Goal: Task Accomplishment & Management: Use online tool/utility

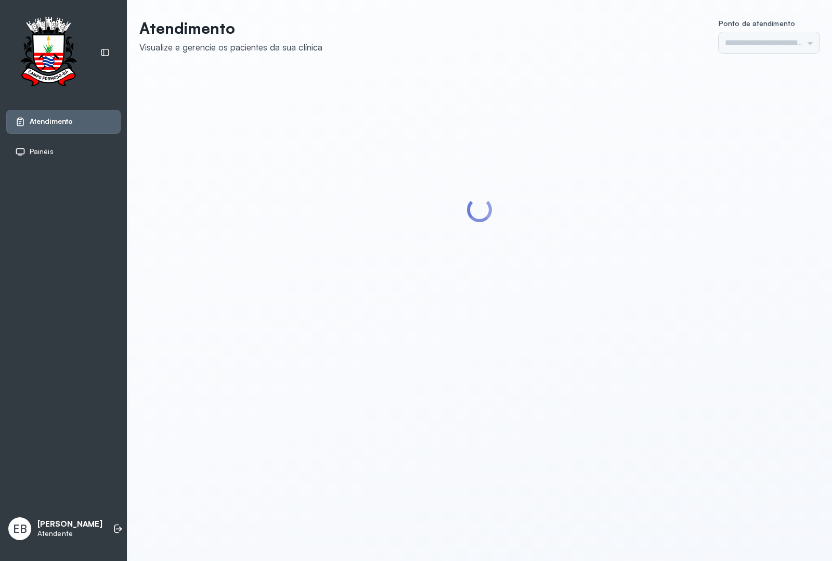
type input "*********"
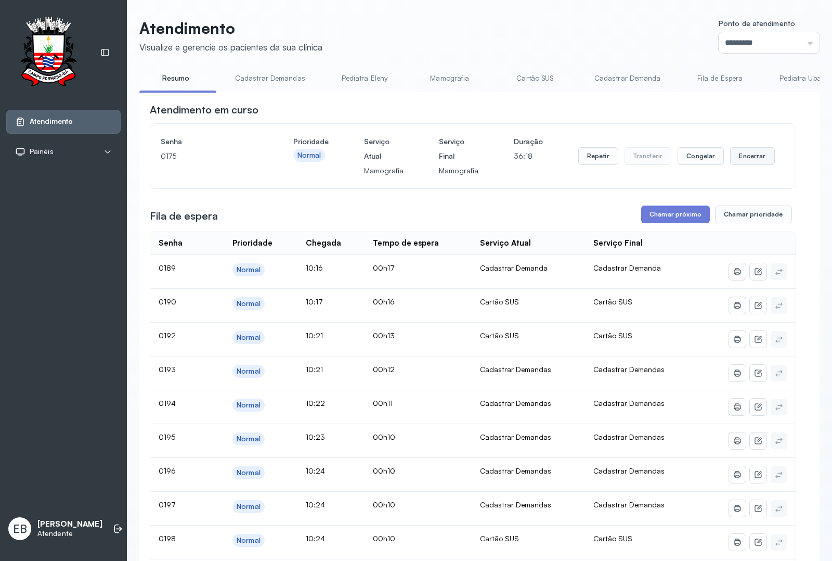
click at [749, 156] on button "Encerrar" at bounding box center [752, 156] width 44 height 18
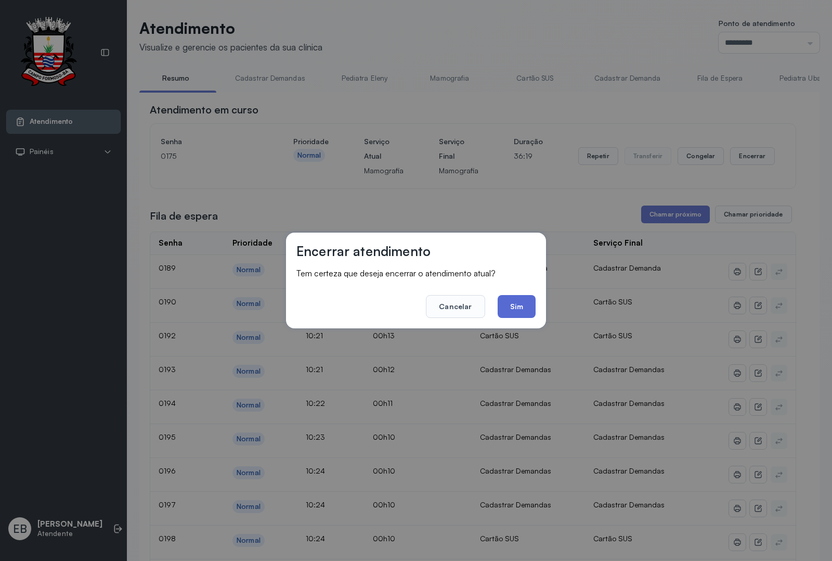
click at [513, 297] on button "Sim" at bounding box center [517, 306] width 38 height 23
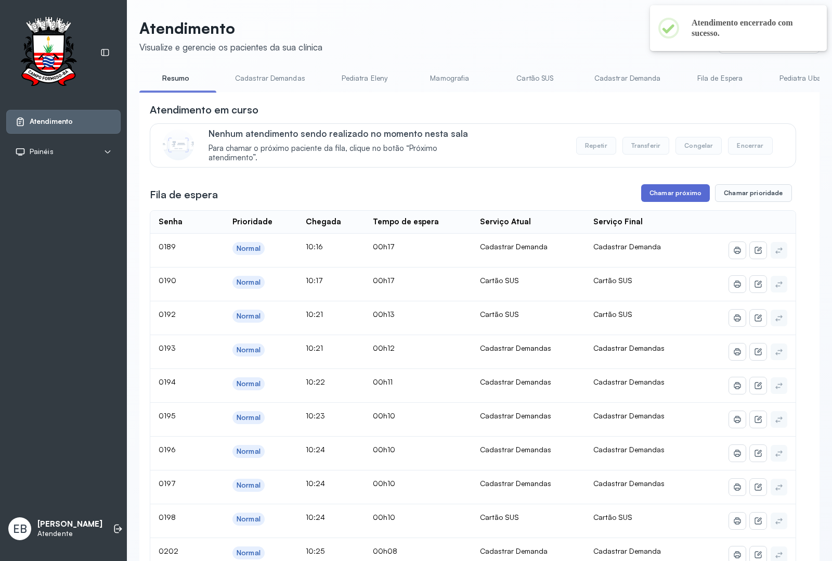
click at [670, 189] on button "Chamar próximo" at bounding box center [675, 193] width 69 height 18
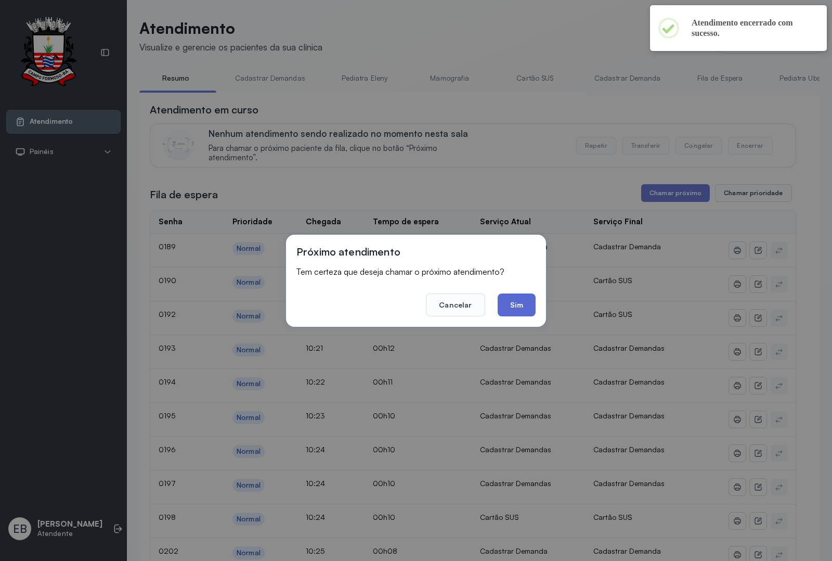
click at [525, 308] on button "Sim" at bounding box center [517, 304] width 38 height 23
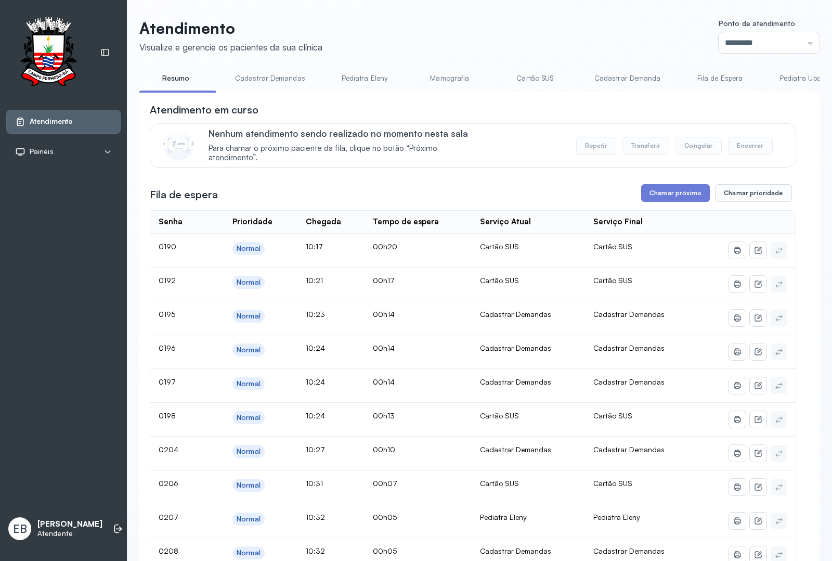
click at [277, 74] on link "Cadastrar Demandas" at bounding box center [270, 78] width 91 height 17
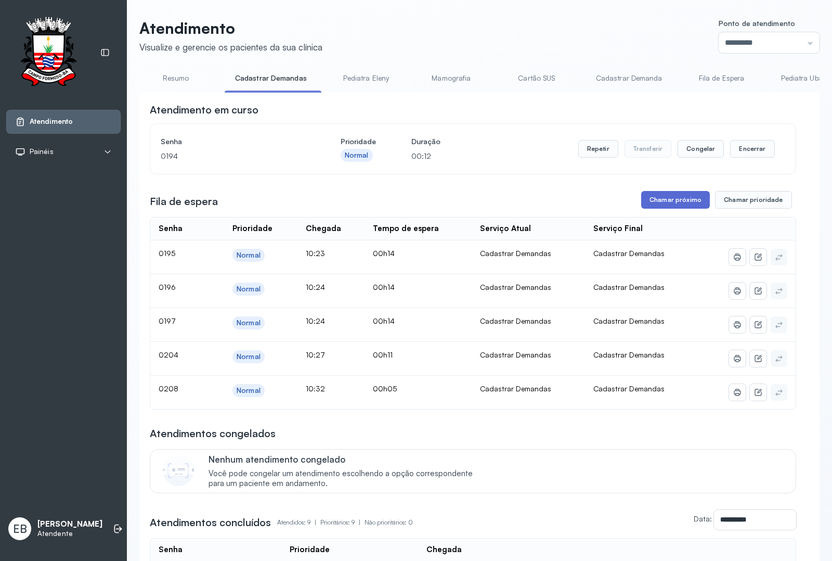
click at [678, 200] on button "Chamar próximo" at bounding box center [675, 200] width 69 height 18
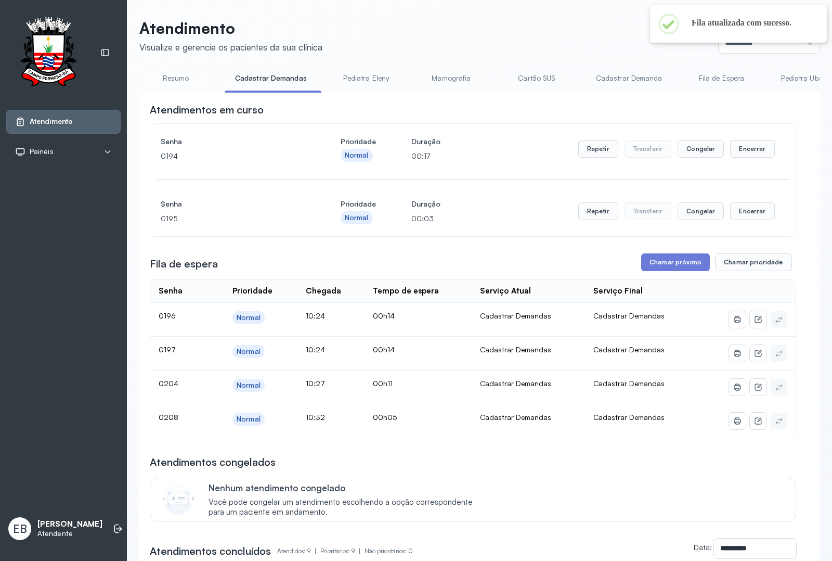
click at [176, 74] on link "Resumo" at bounding box center [175, 78] width 73 height 17
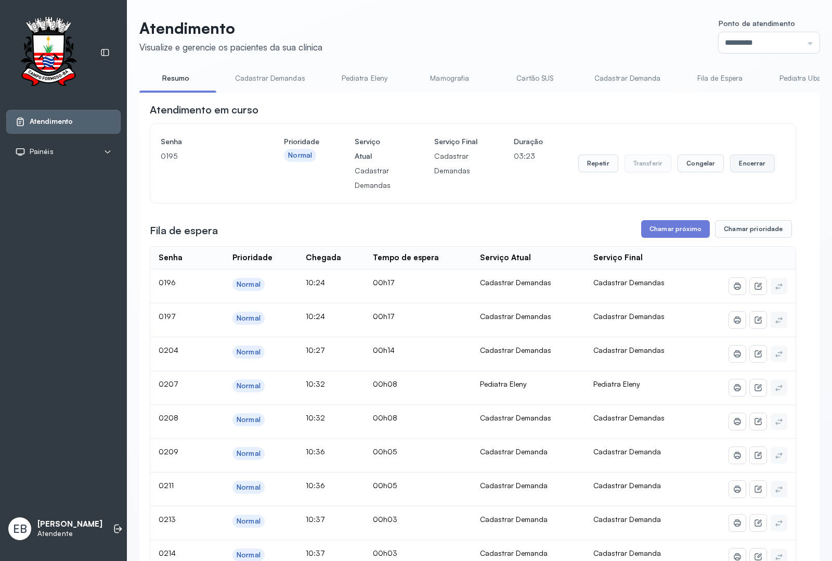
click at [750, 164] on button "Encerrar" at bounding box center [752, 163] width 44 height 18
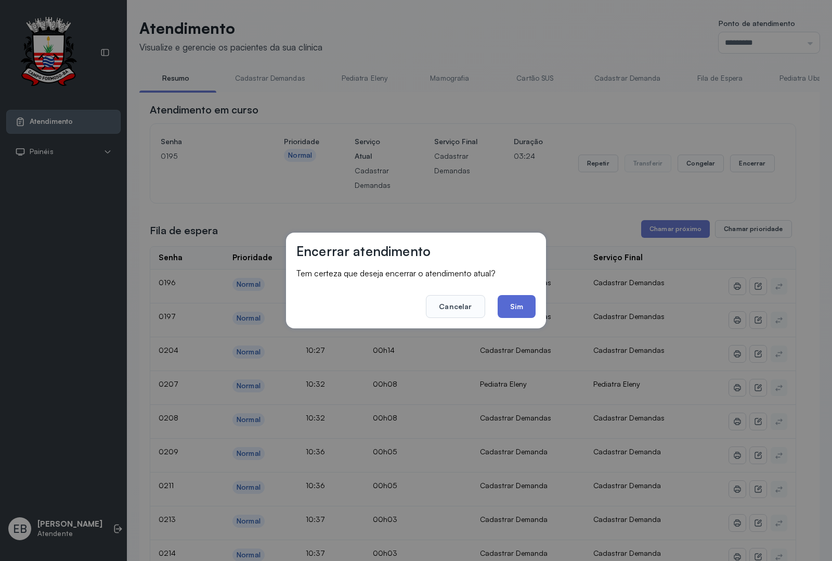
click at [521, 313] on button "Sim" at bounding box center [517, 306] width 38 height 23
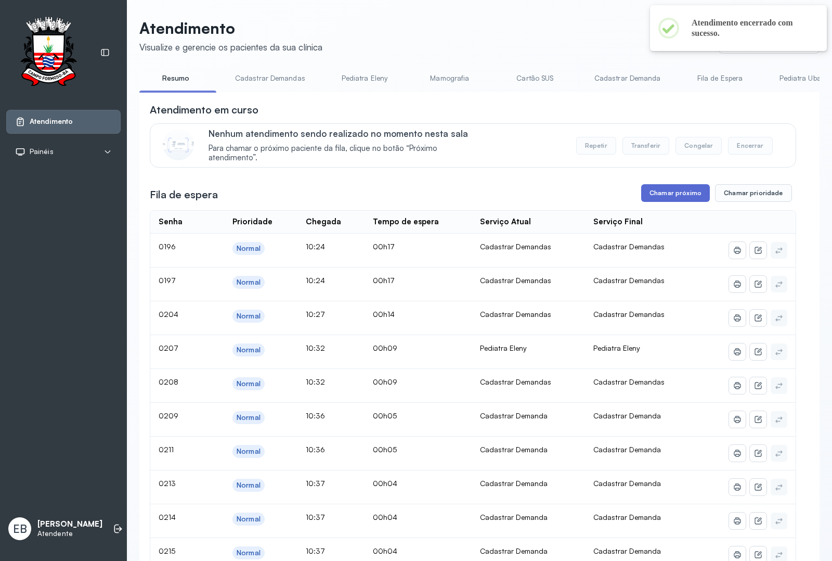
click at [659, 196] on button "Chamar próximo" at bounding box center [675, 193] width 69 height 18
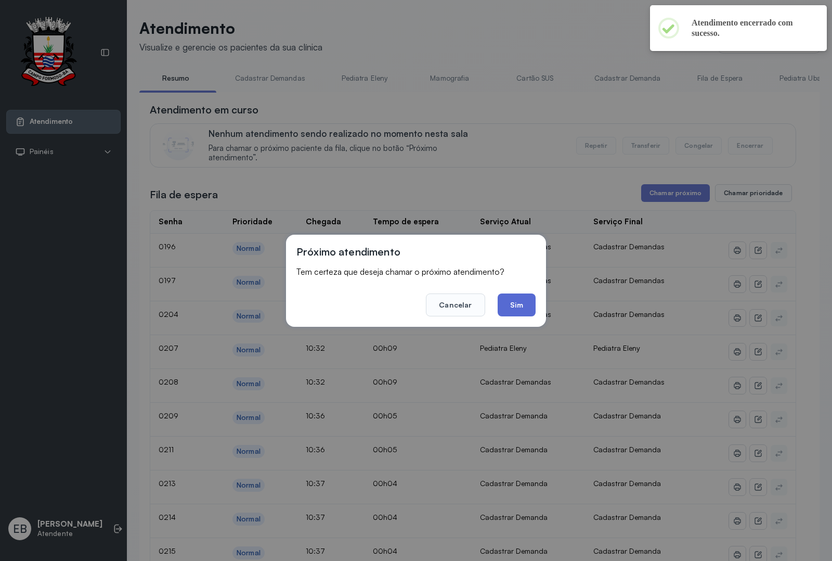
click at [520, 306] on button "Sim" at bounding box center [517, 304] width 38 height 23
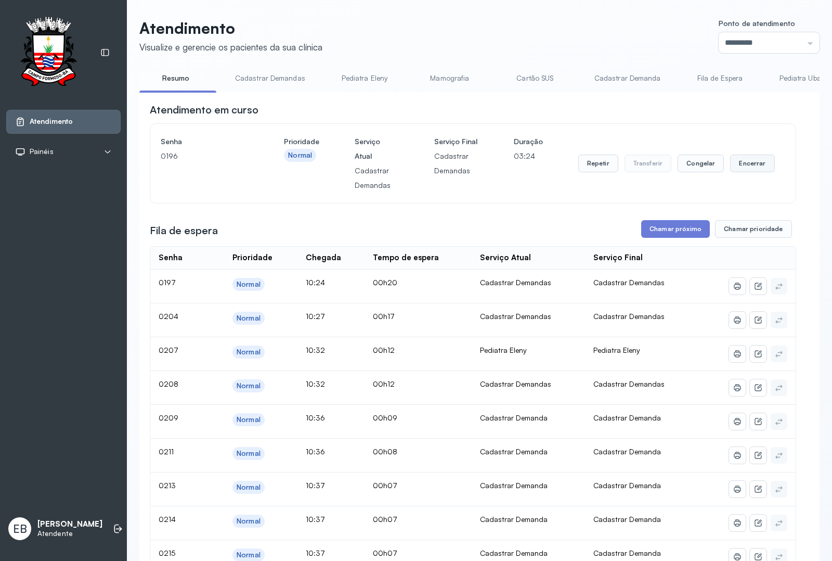
click at [747, 169] on button "Encerrar" at bounding box center [752, 163] width 44 height 18
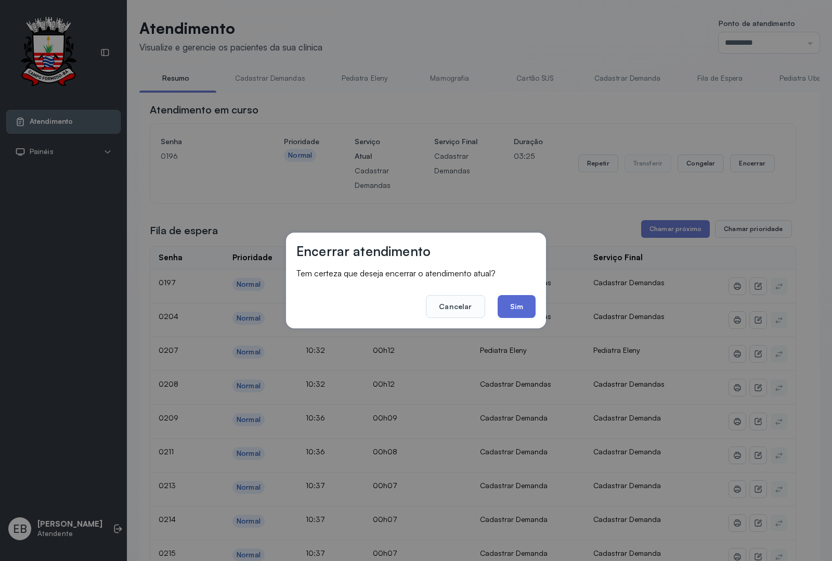
click at [533, 308] on button "Sim" at bounding box center [517, 306] width 38 height 23
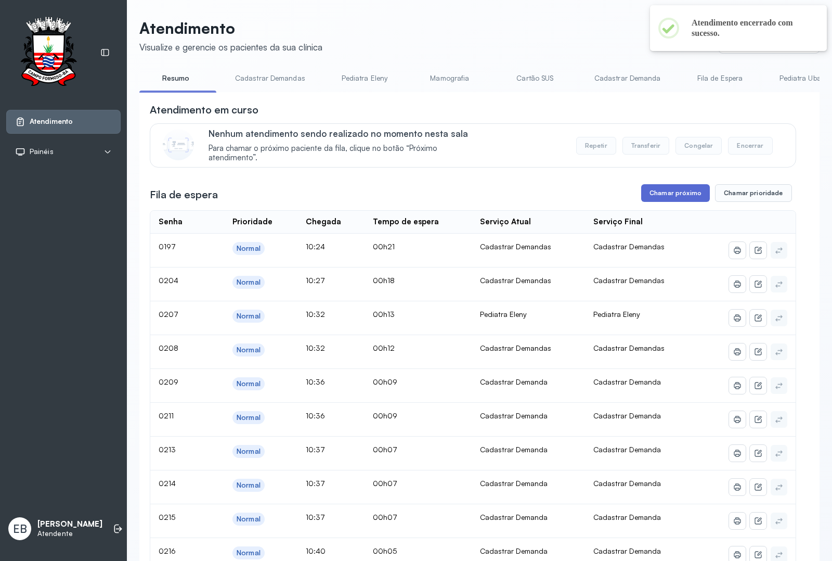
click at [655, 198] on button "Chamar próximo" at bounding box center [675, 193] width 69 height 18
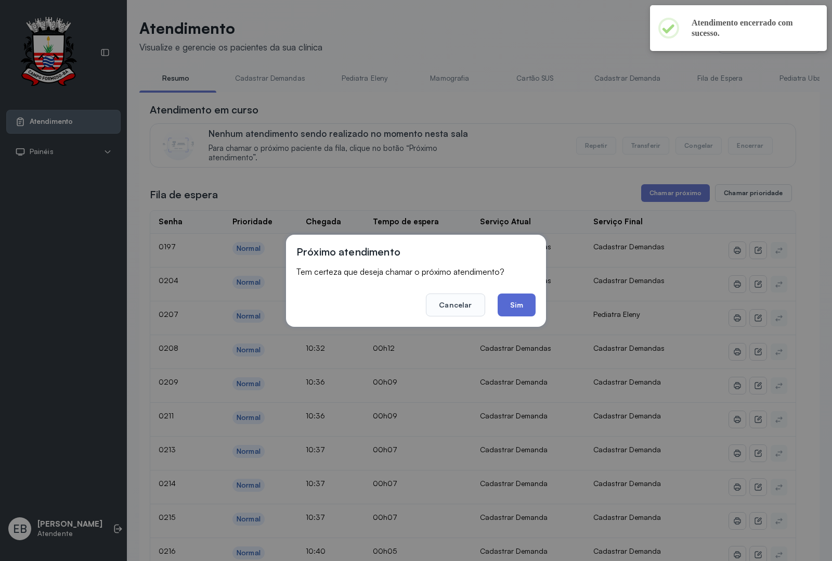
click at [529, 307] on button "Sim" at bounding box center [517, 304] width 38 height 23
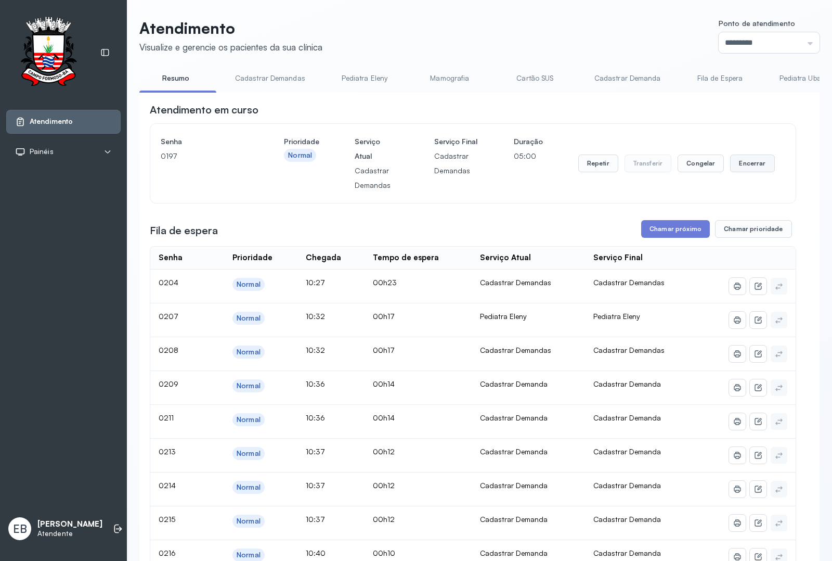
click at [743, 164] on button "Encerrar" at bounding box center [752, 163] width 44 height 18
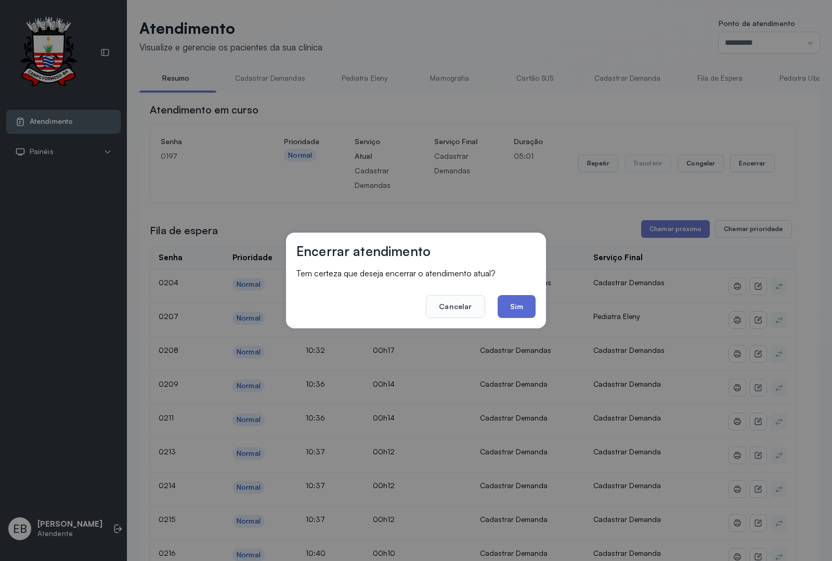
click at [522, 304] on button "Sim" at bounding box center [517, 306] width 38 height 23
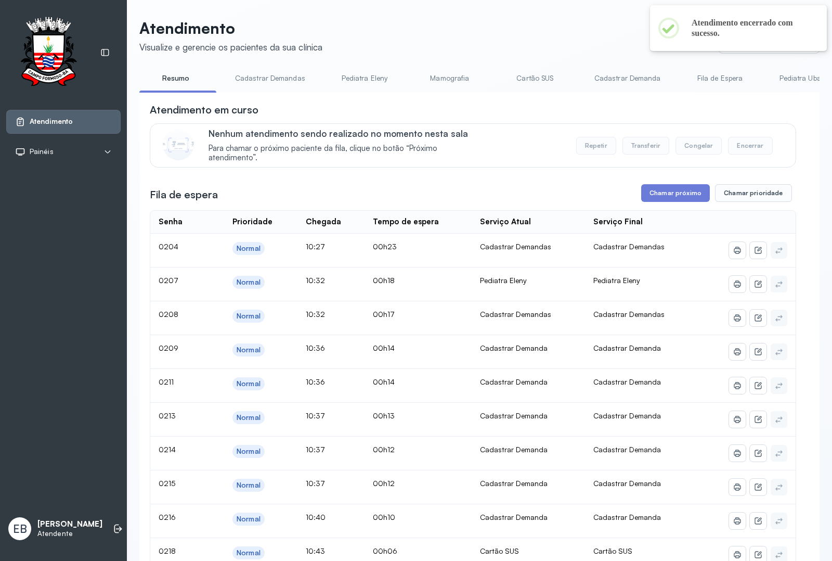
scroll to position [65, 0]
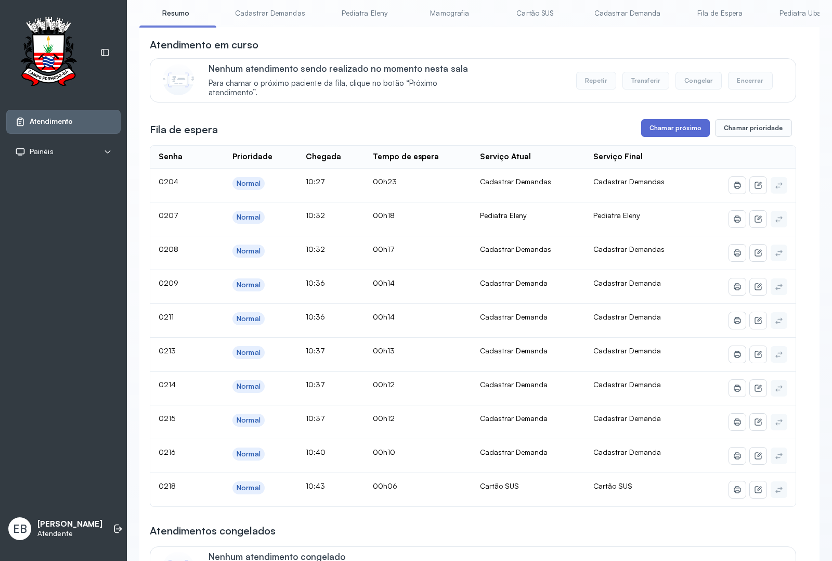
click at [655, 136] on button "Chamar próximo" at bounding box center [675, 128] width 69 height 18
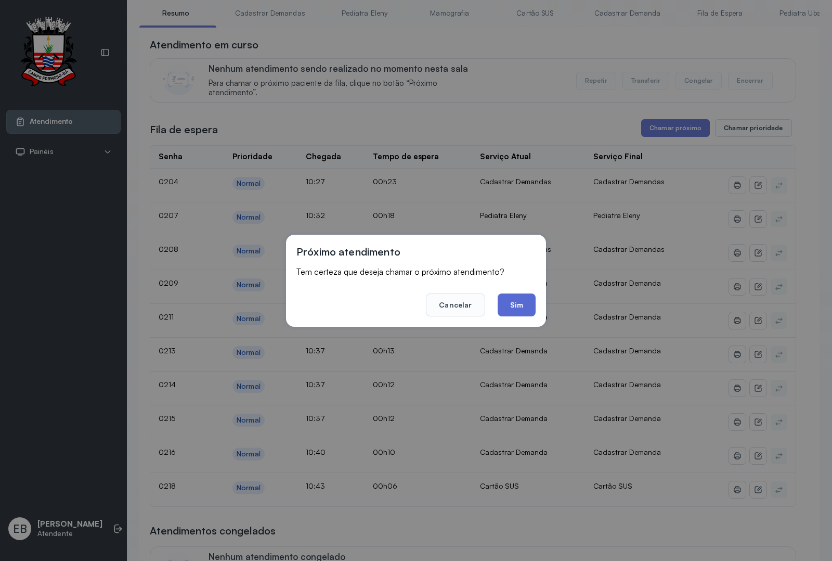
click at [529, 303] on button "Sim" at bounding box center [517, 304] width 38 height 23
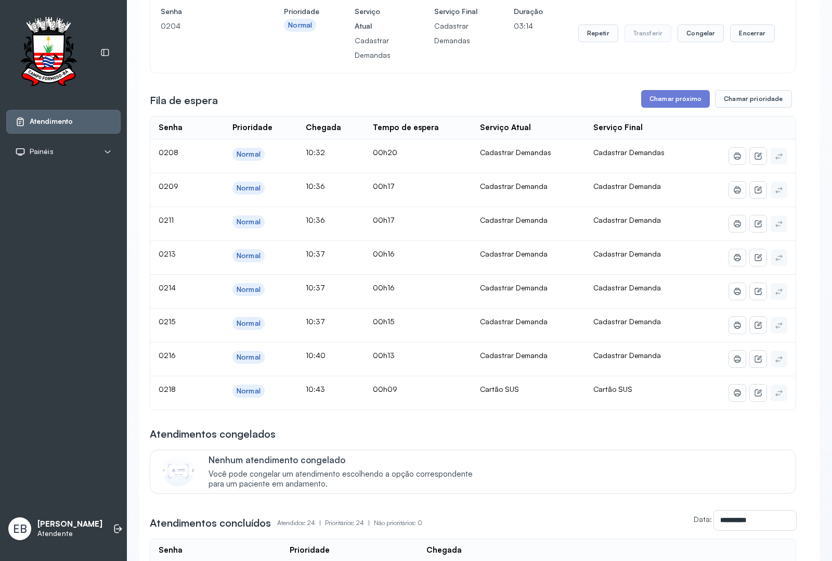
scroll to position [0, 0]
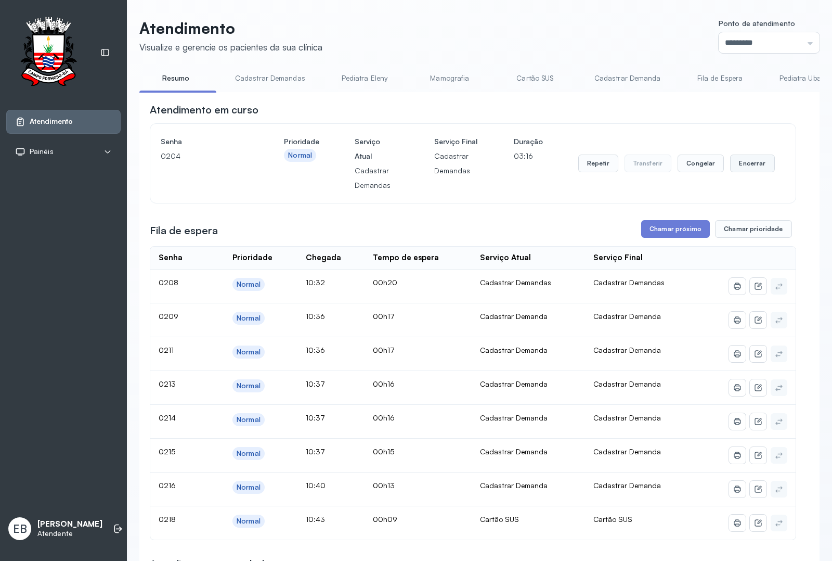
click at [736, 167] on button "Encerrar" at bounding box center [752, 163] width 44 height 18
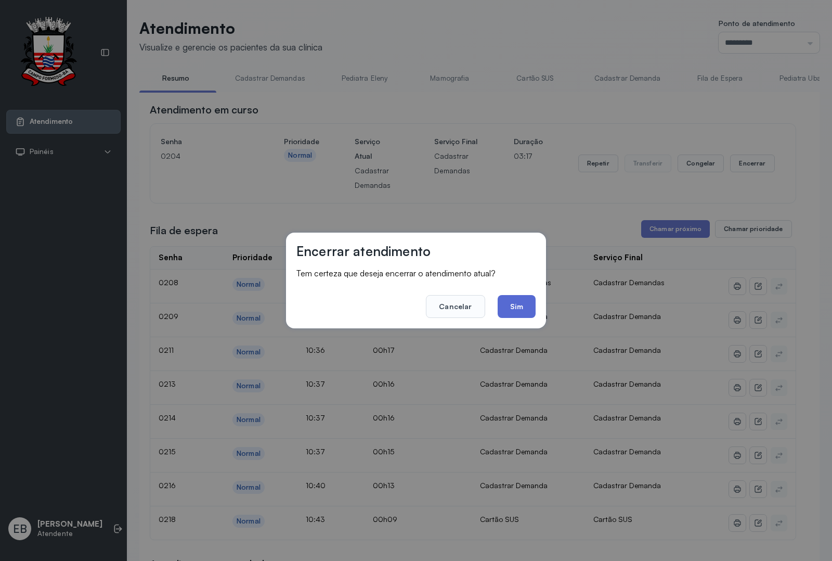
click at [516, 305] on button "Sim" at bounding box center [517, 306] width 38 height 23
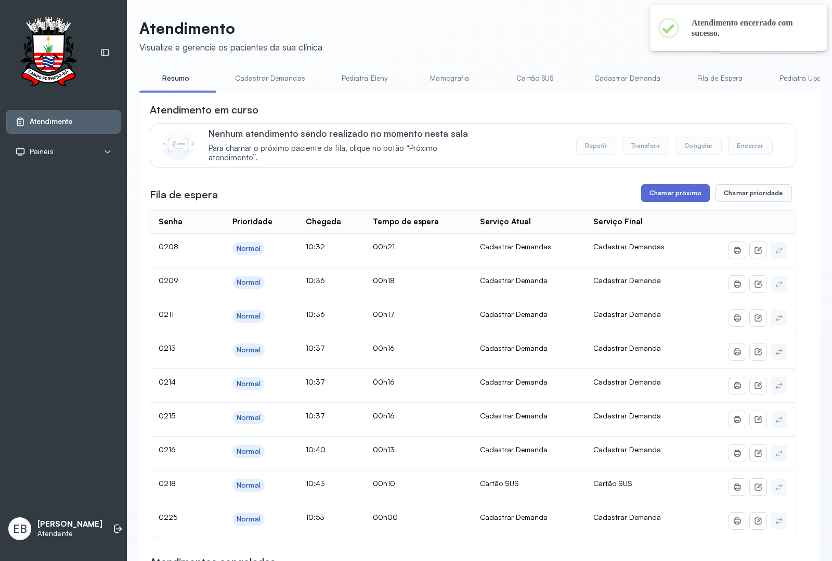
click at [661, 199] on button "Chamar próximo" at bounding box center [675, 193] width 69 height 18
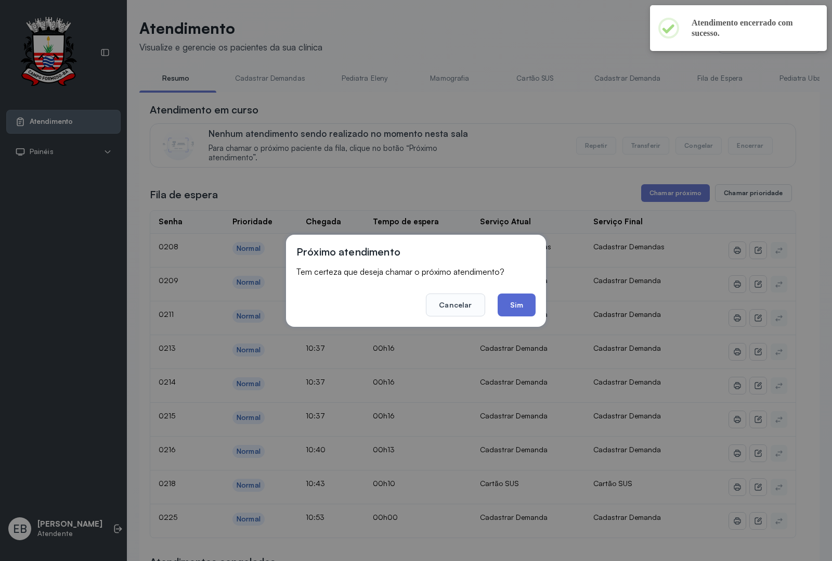
click at [513, 307] on button "Sim" at bounding box center [517, 304] width 38 height 23
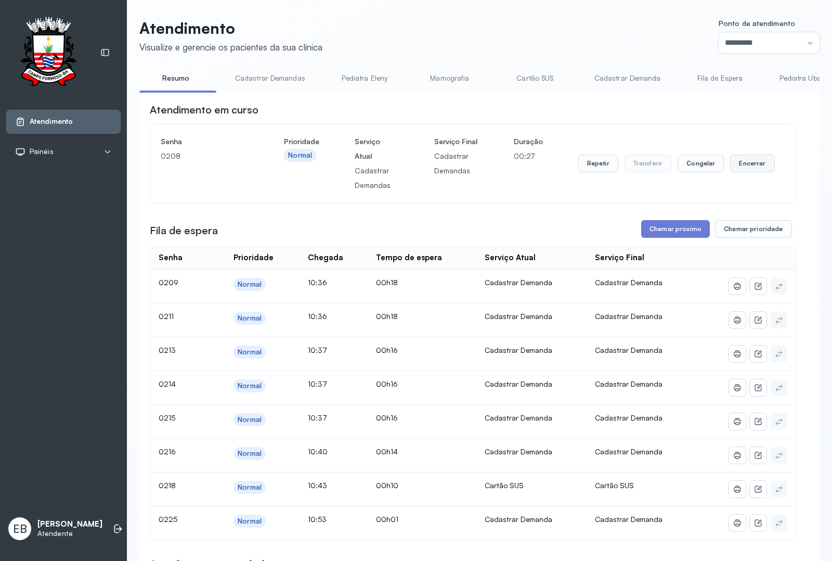
click at [742, 171] on button "Encerrar" at bounding box center [752, 163] width 44 height 18
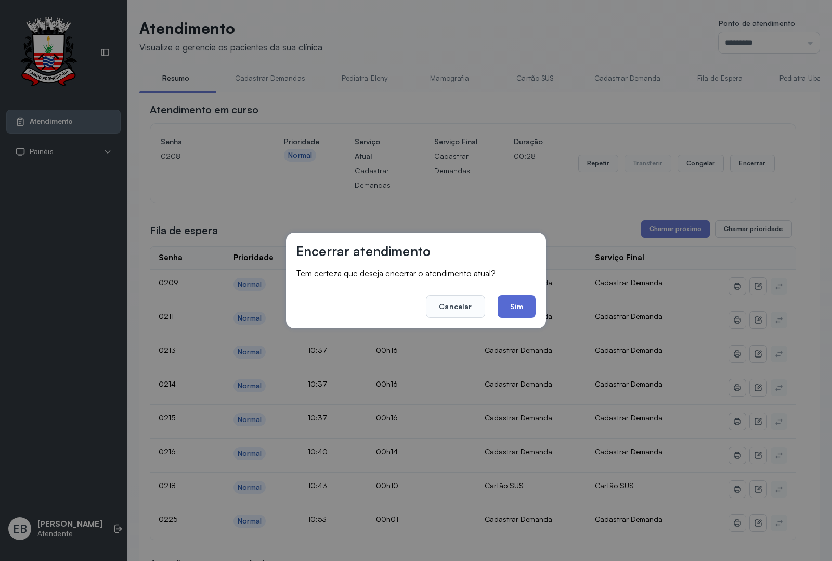
click at [526, 298] on button "Sim" at bounding box center [517, 306] width 38 height 23
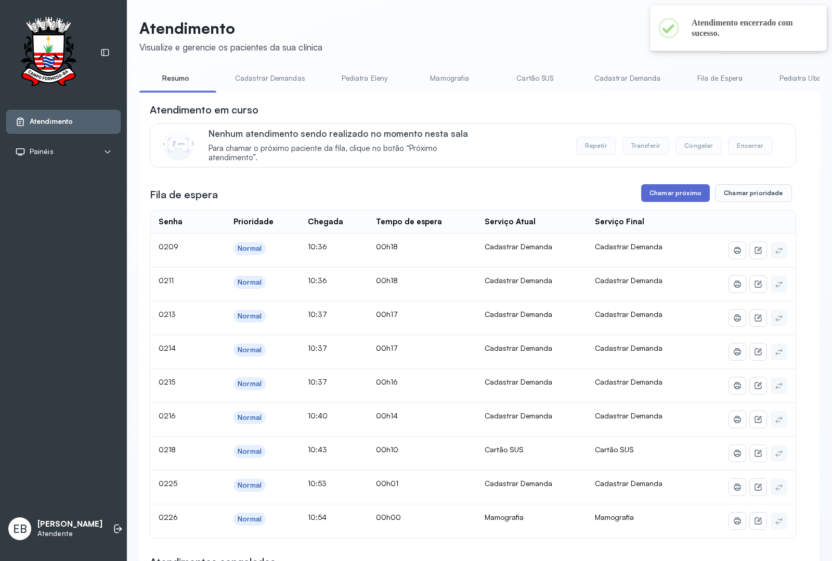
click at [656, 194] on button "Chamar próximo" at bounding box center [675, 193] width 69 height 18
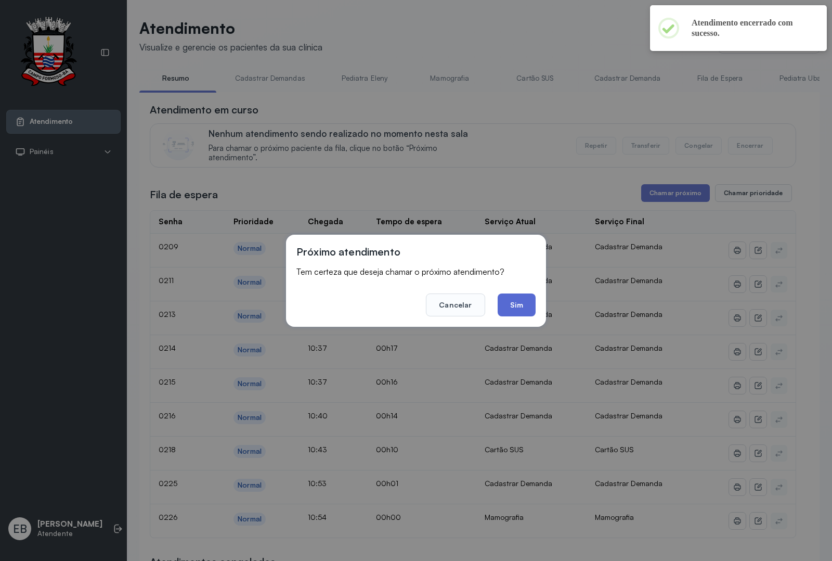
click at [514, 303] on button "Sim" at bounding box center [517, 304] width 38 height 23
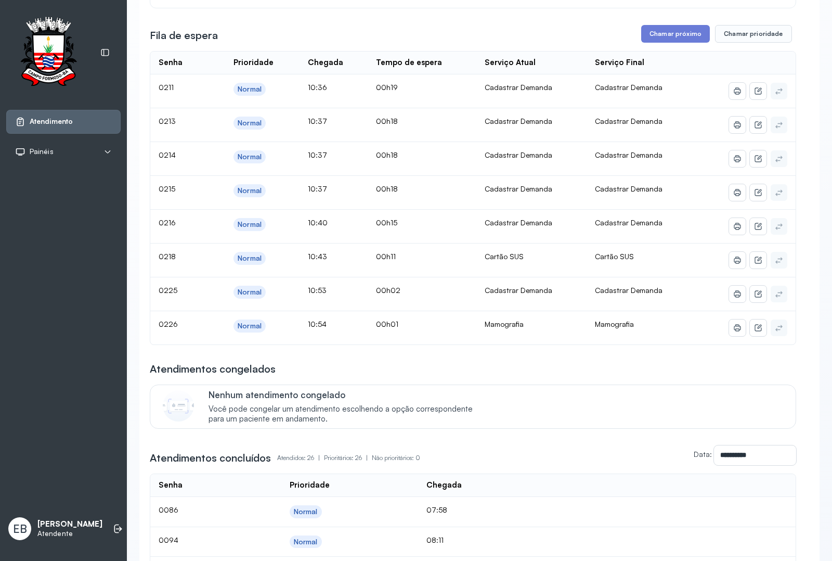
scroll to position [65, 0]
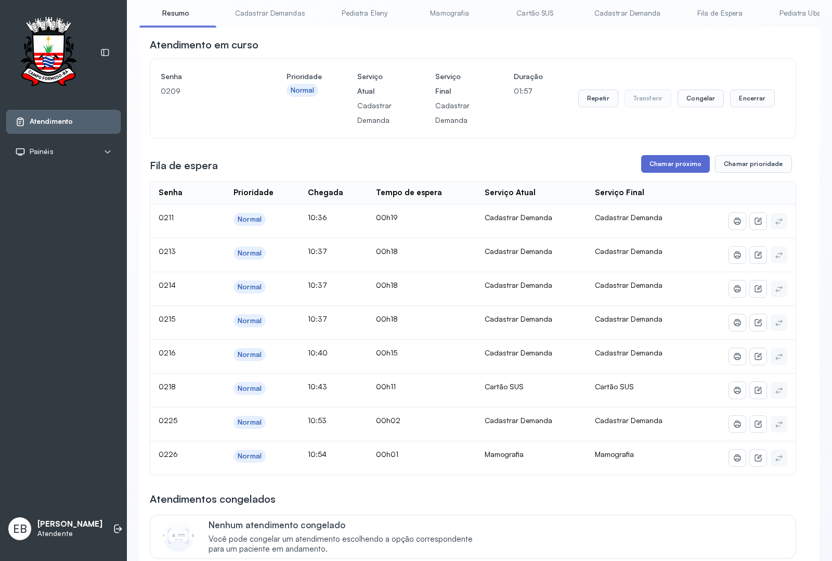
click at [654, 167] on button "Chamar próximo" at bounding box center [675, 164] width 69 height 18
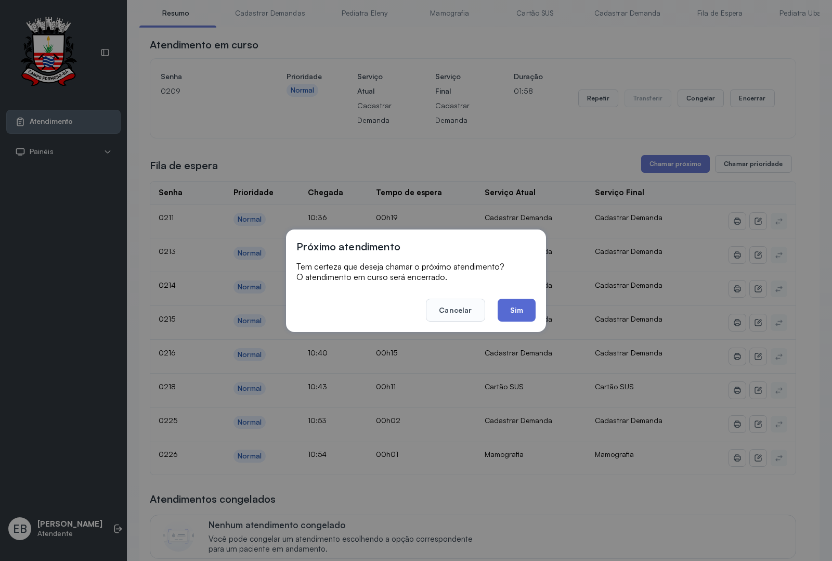
click at [524, 305] on button "Sim" at bounding box center [517, 309] width 38 height 23
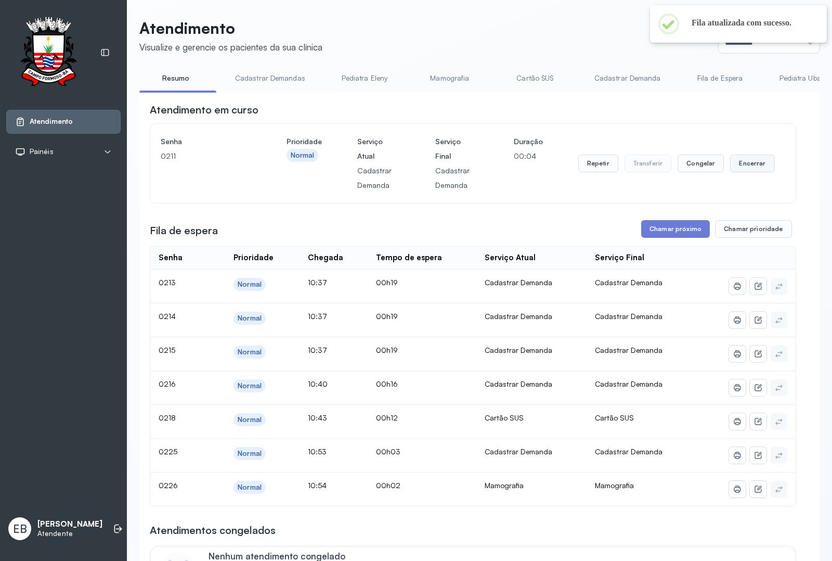
click at [750, 170] on button "Encerrar" at bounding box center [752, 163] width 44 height 18
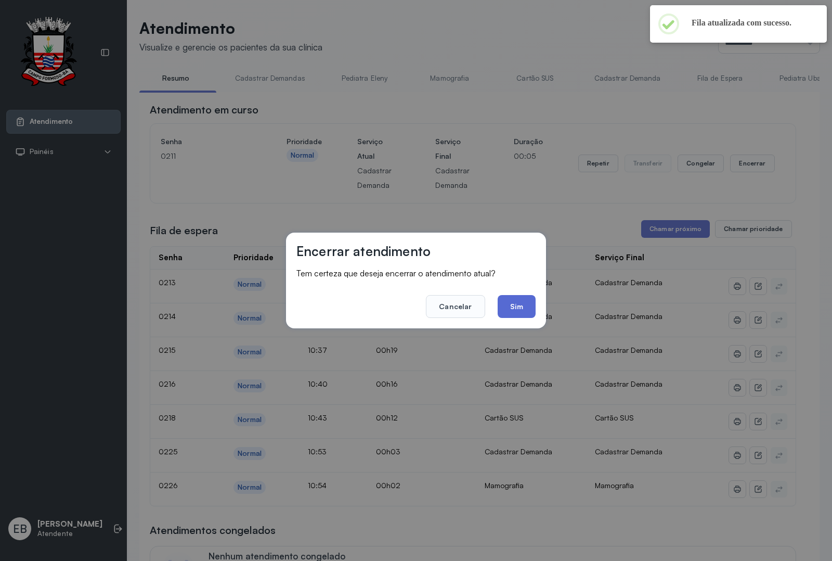
click at [524, 302] on button "Sim" at bounding box center [517, 306] width 38 height 23
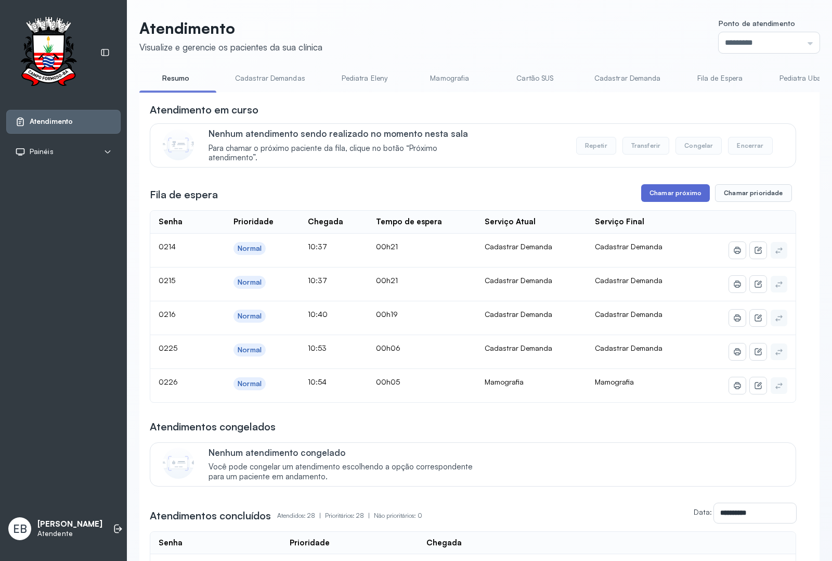
click at [664, 196] on button "Chamar próximo" at bounding box center [675, 193] width 69 height 18
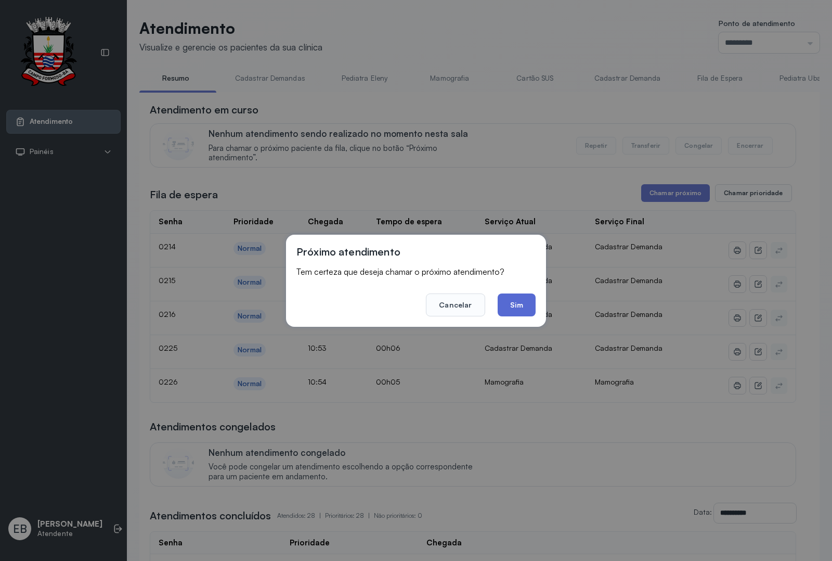
click at [518, 300] on button "Sim" at bounding box center [517, 304] width 38 height 23
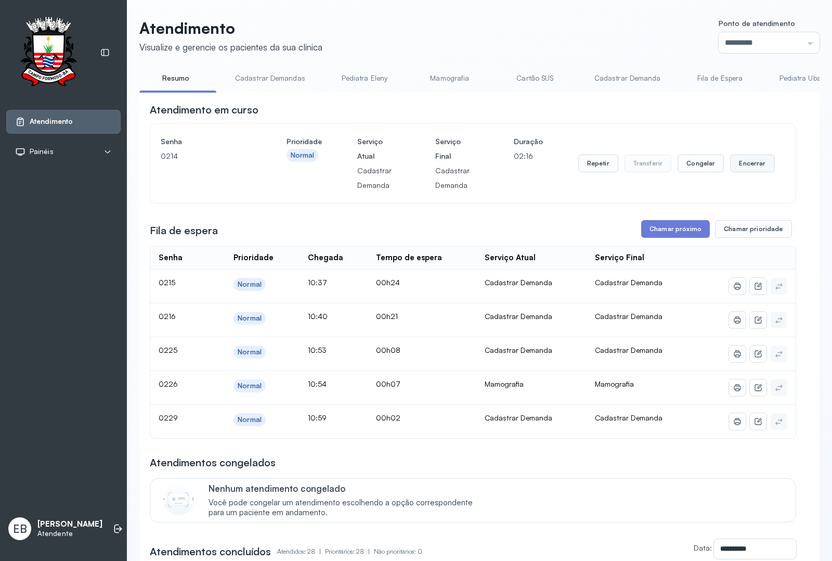
click at [752, 166] on button "Encerrar" at bounding box center [752, 163] width 44 height 18
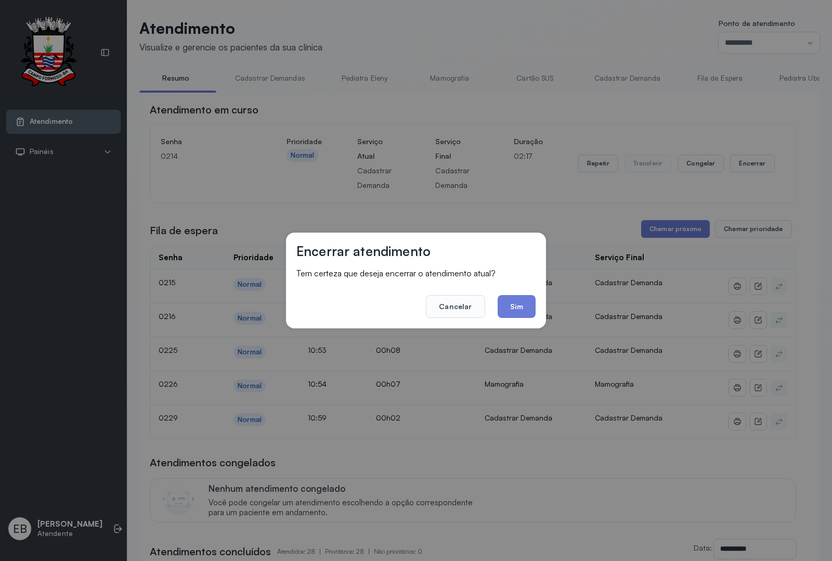
drag, startPoint x: 521, startPoint y: 303, endPoint x: 510, endPoint y: 303, distance: 11.5
click at [518, 303] on button "Sim" at bounding box center [517, 306] width 38 height 23
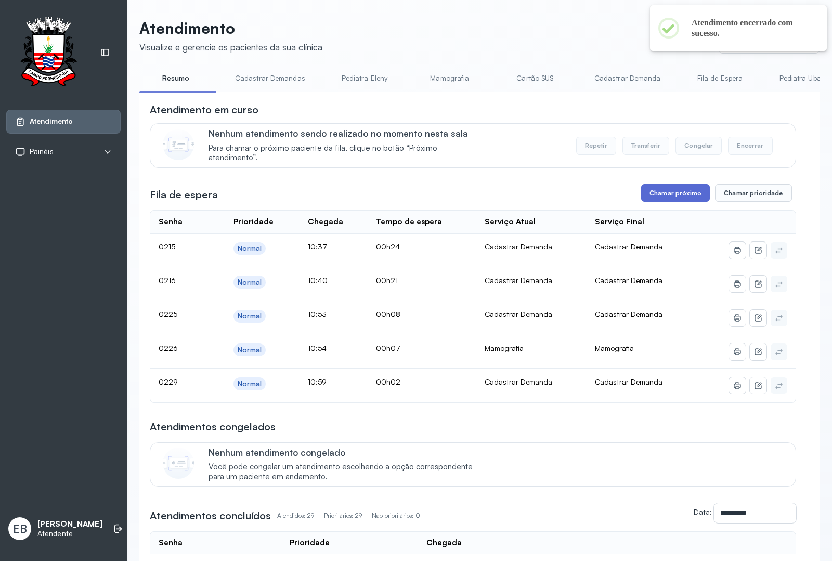
click at [656, 196] on button "Chamar próximo" at bounding box center [675, 193] width 69 height 18
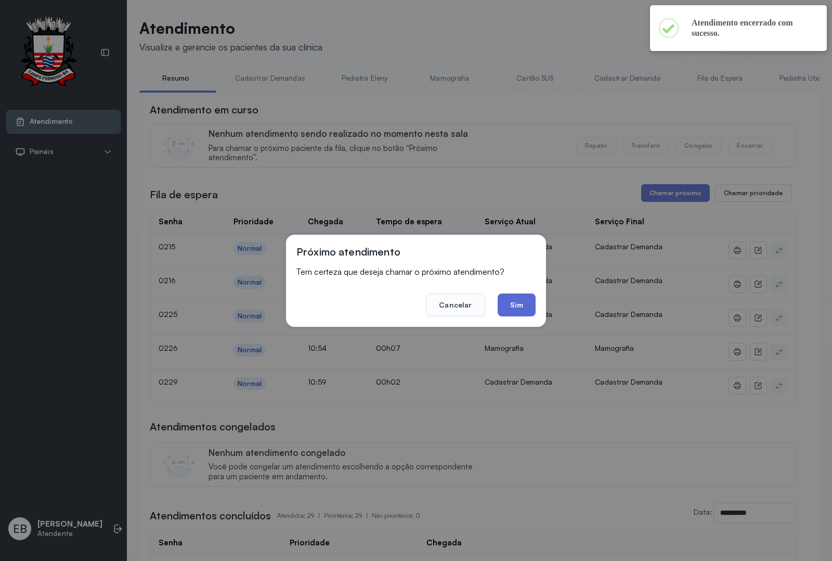
click at [521, 305] on button "Sim" at bounding box center [517, 304] width 38 height 23
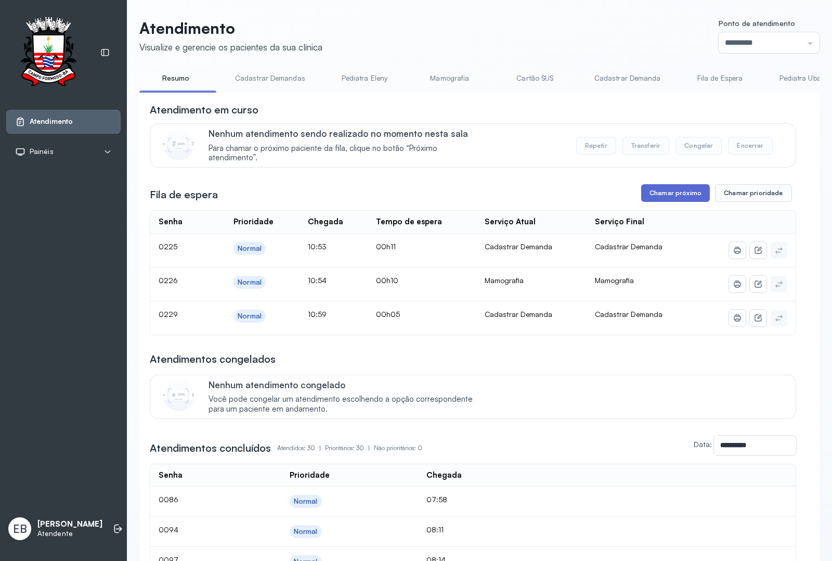
click at [681, 198] on button "Chamar próximo" at bounding box center [675, 193] width 69 height 18
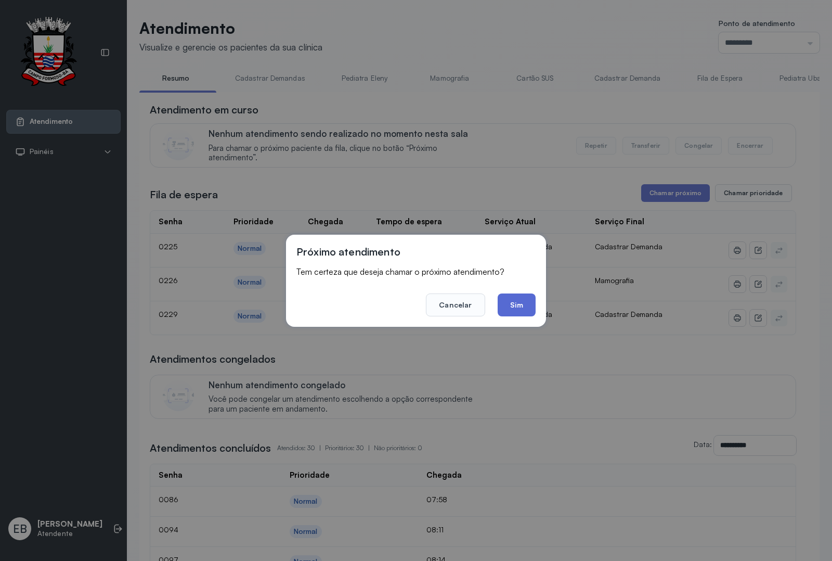
click at [511, 301] on button "Sim" at bounding box center [517, 304] width 38 height 23
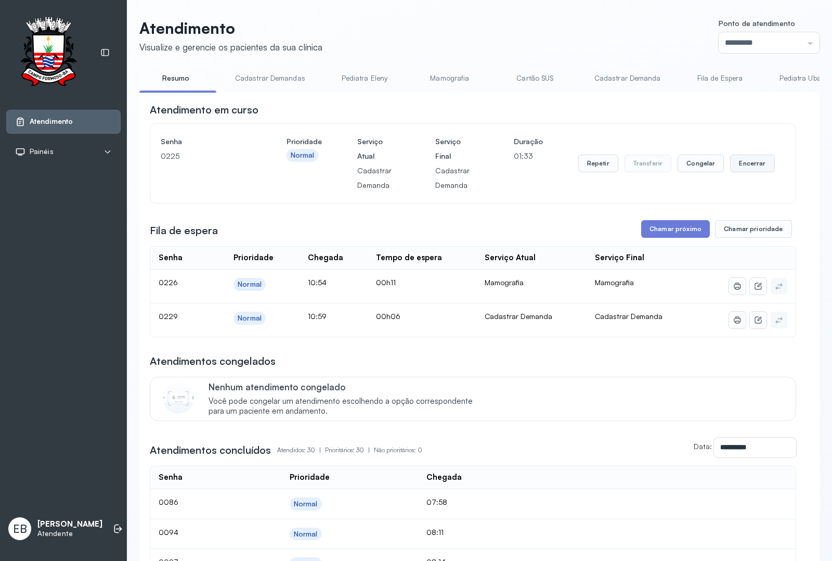
click at [739, 167] on button "Encerrar" at bounding box center [752, 163] width 44 height 18
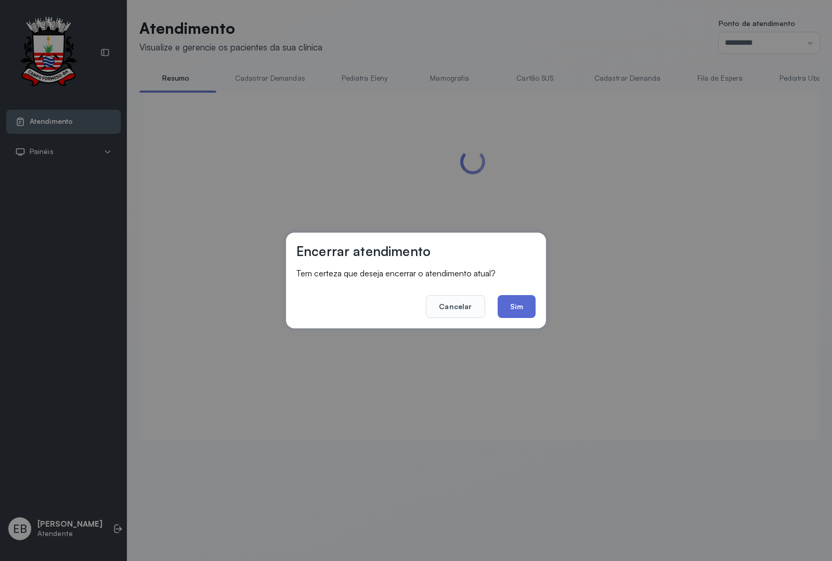
click at [511, 308] on button "Sim" at bounding box center [517, 306] width 38 height 23
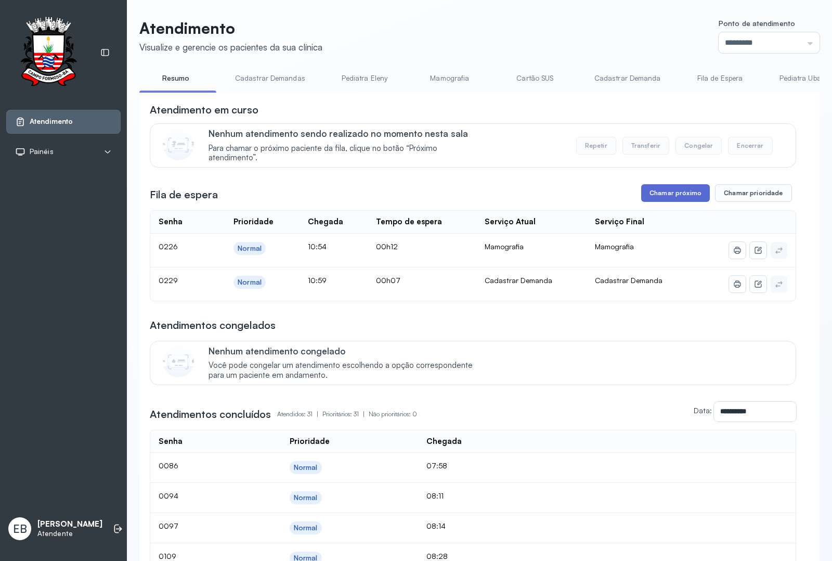
click at [667, 195] on button "Chamar próximo" at bounding box center [675, 193] width 69 height 18
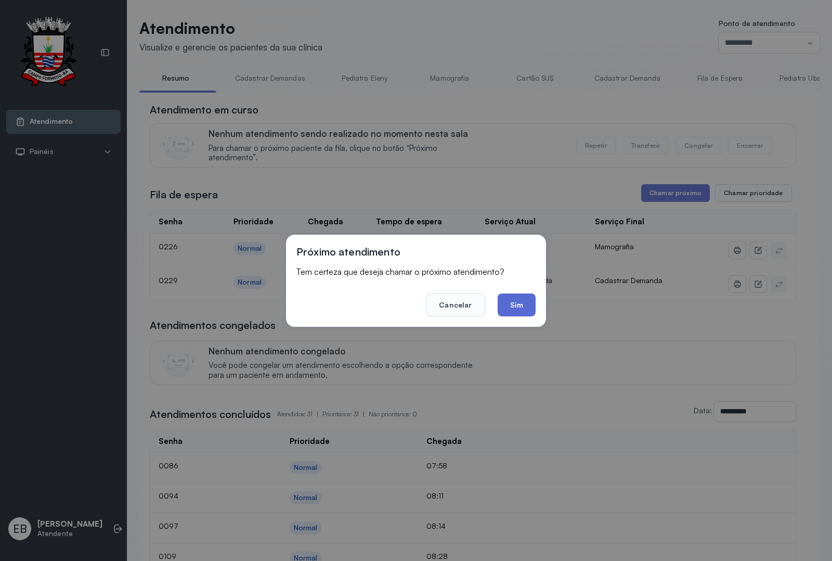
click at [513, 297] on button "Sim" at bounding box center [517, 304] width 38 height 23
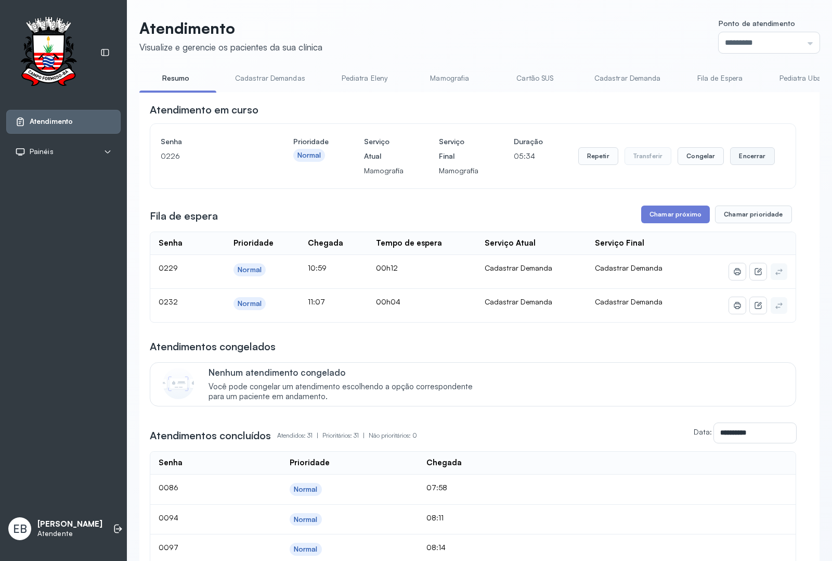
click at [749, 159] on button "Encerrar" at bounding box center [752, 156] width 44 height 18
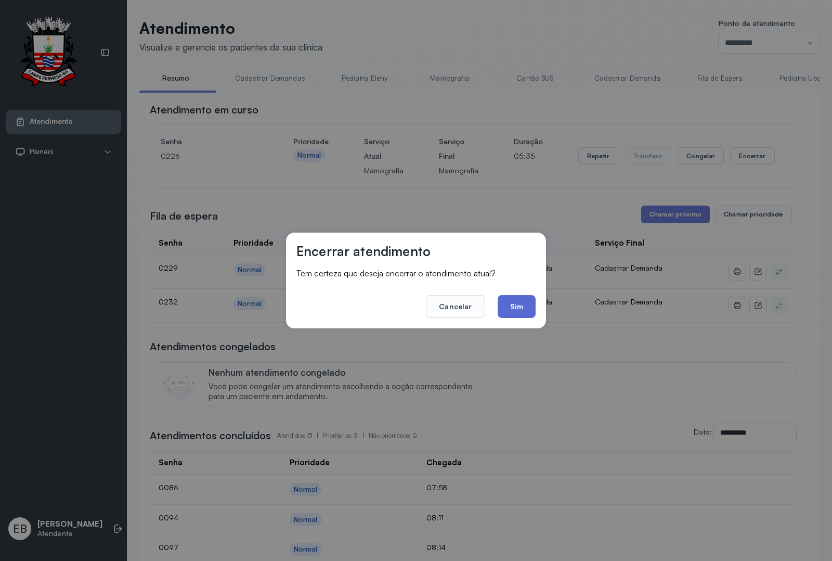
click at [521, 313] on button "Sim" at bounding box center [517, 306] width 38 height 23
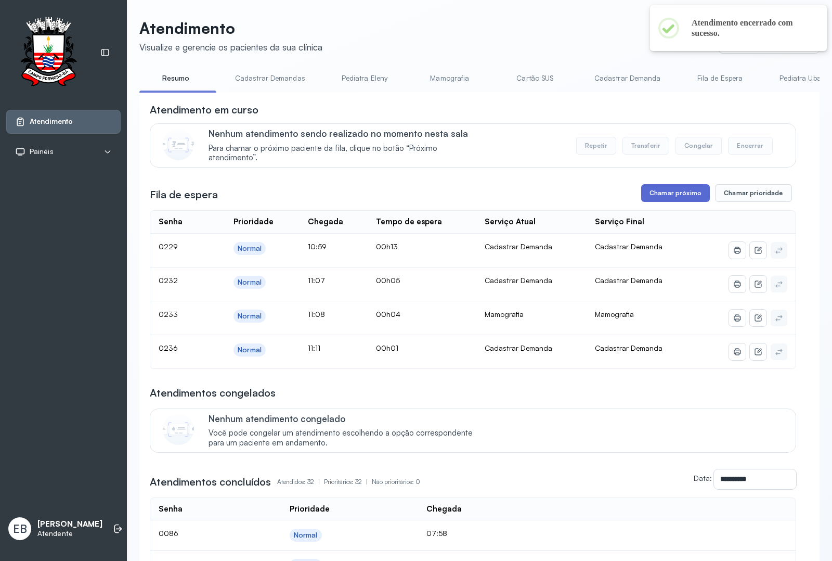
click at [667, 197] on button "Chamar próximo" at bounding box center [675, 193] width 69 height 18
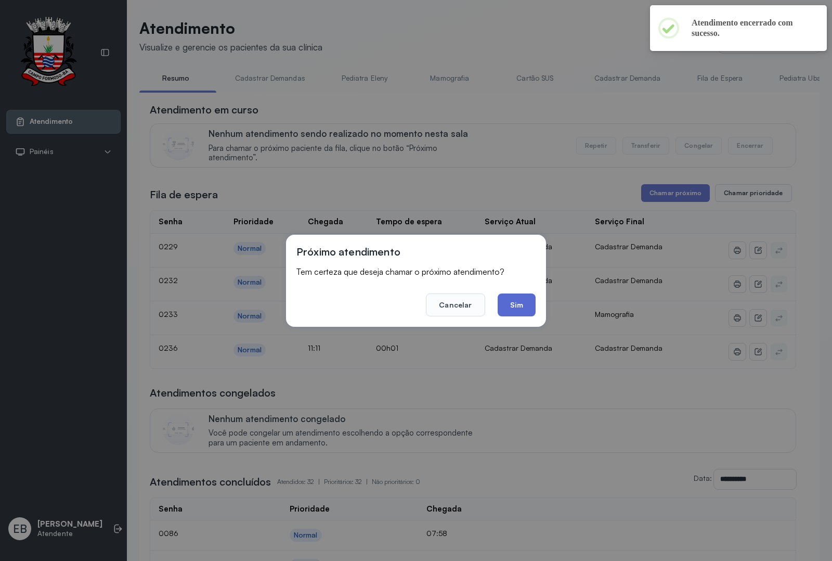
click at [526, 309] on button "Sim" at bounding box center [517, 304] width 38 height 23
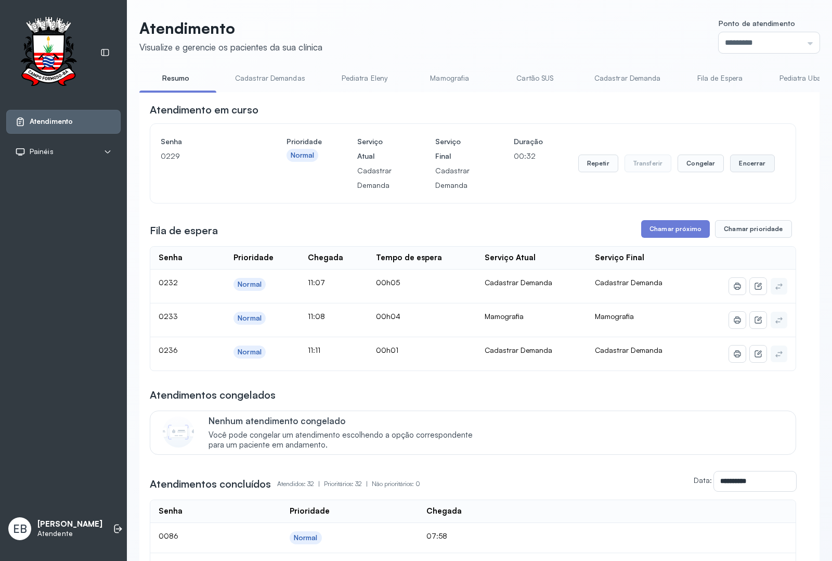
click at [742, 167] on button "Encerrar" at bounding box center [752, 163] width 44 height 18
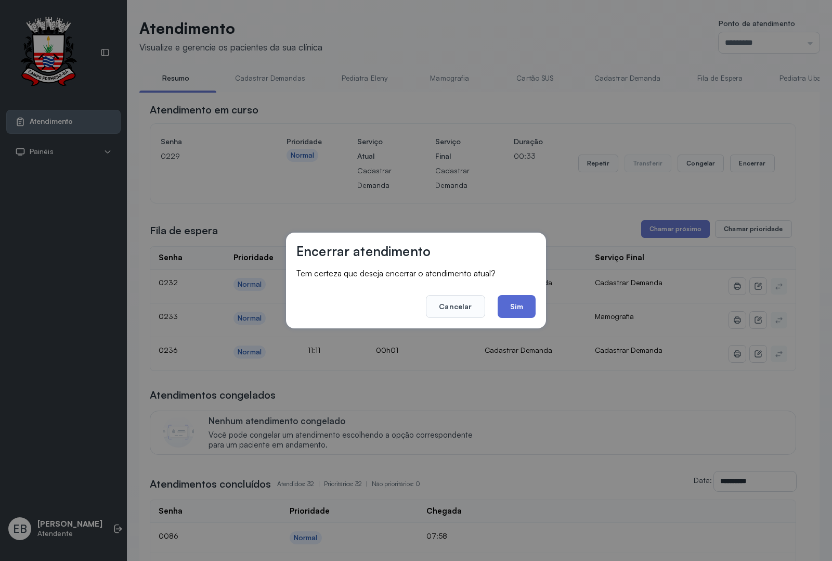
click at [512, 300] on button "Sim" at bounding box center [517, 306] width 38 height 23
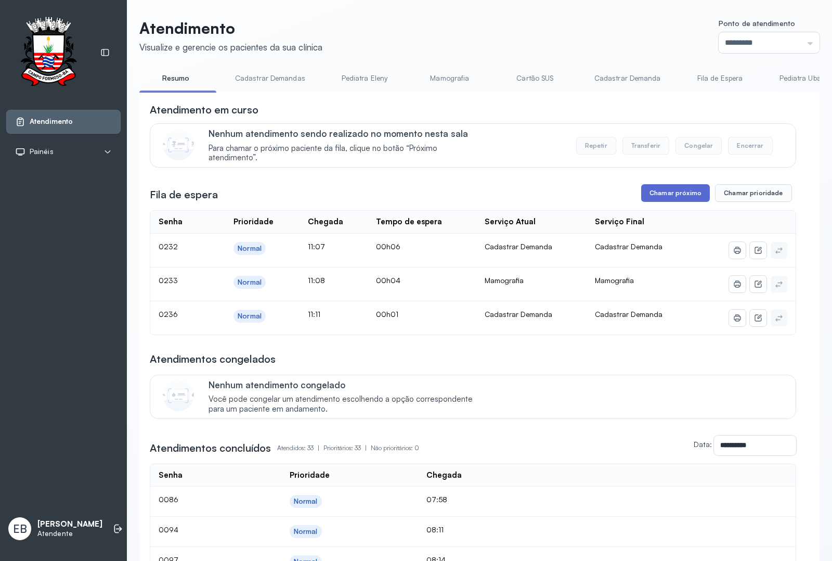
click at [684, 195] on button "Chamar próximo" at bounding box center [675, 193] width 69 height 18
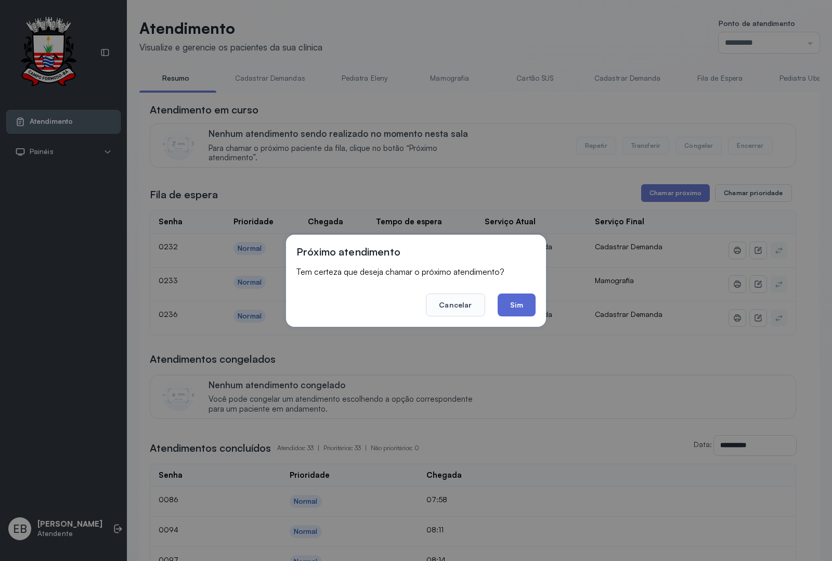
click at [528, 304] on button "Sim" at bounding box center [517, 304] width 38 height 23
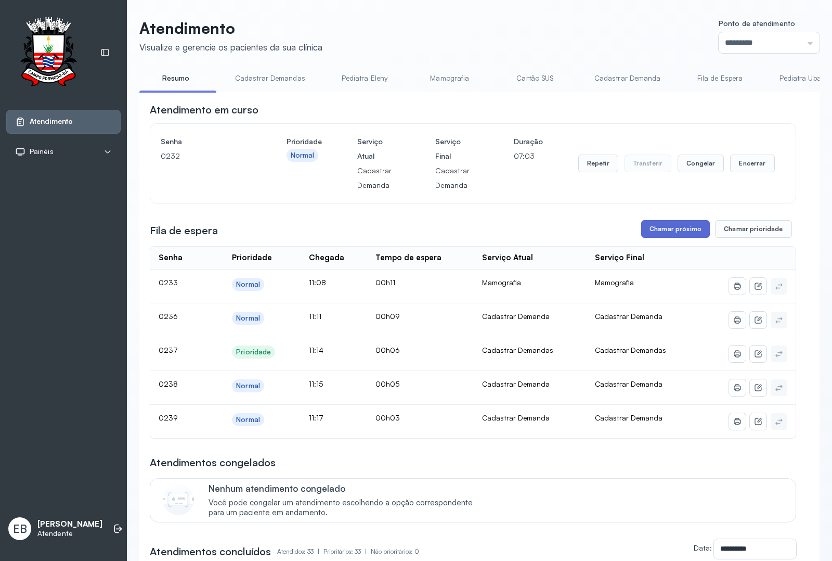
click at [681, 232] on button "Chamar próximo" at bounding box center [675, 229] width 69 height 18
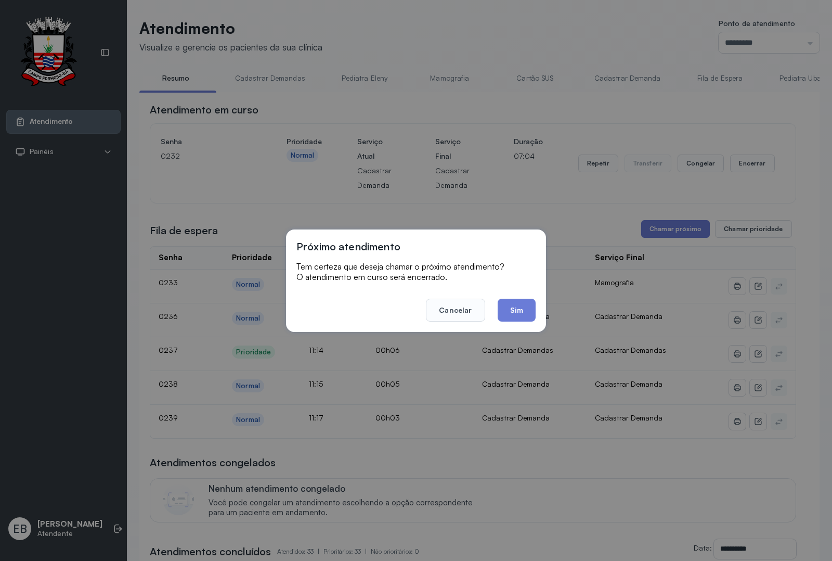
drag, startPoint x: 521, startPoint y: 317, endPoint x: 539, endPoint y: 288, distance: 34.8
click at [525, 313] on button "Sim" at bounding box center [517, 309] width 38 height 23
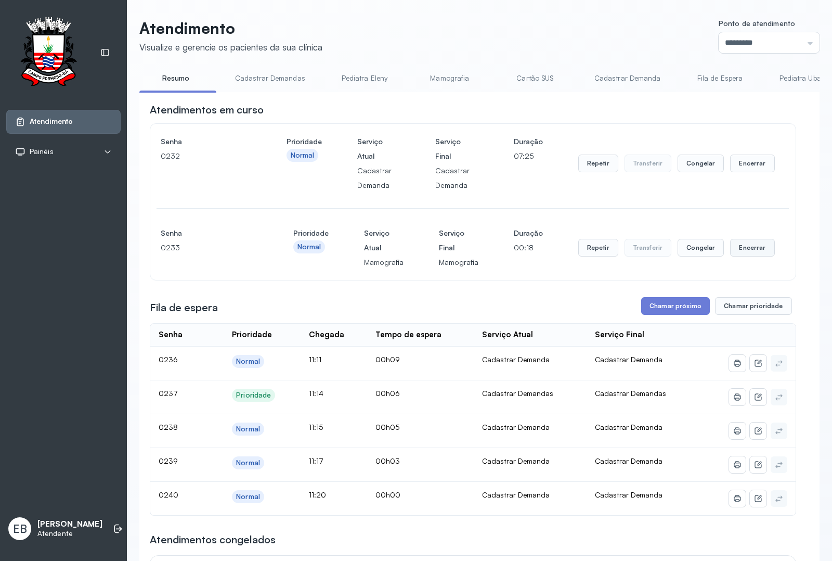
click at [734, 251] on button "Encerrar" at bounding box center [752, 248] width 44 height 18
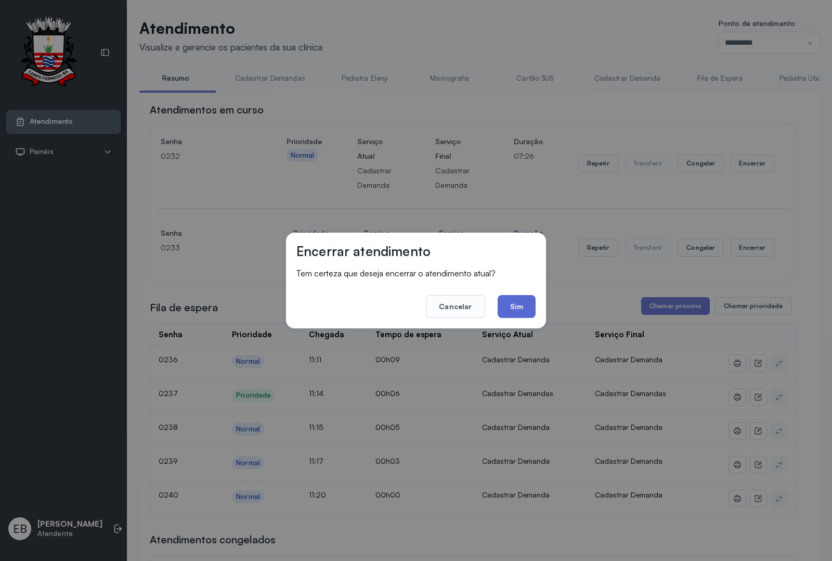
click at [525, 315] on button "Sim" at bounding box center [517, 306] width 38 height 23
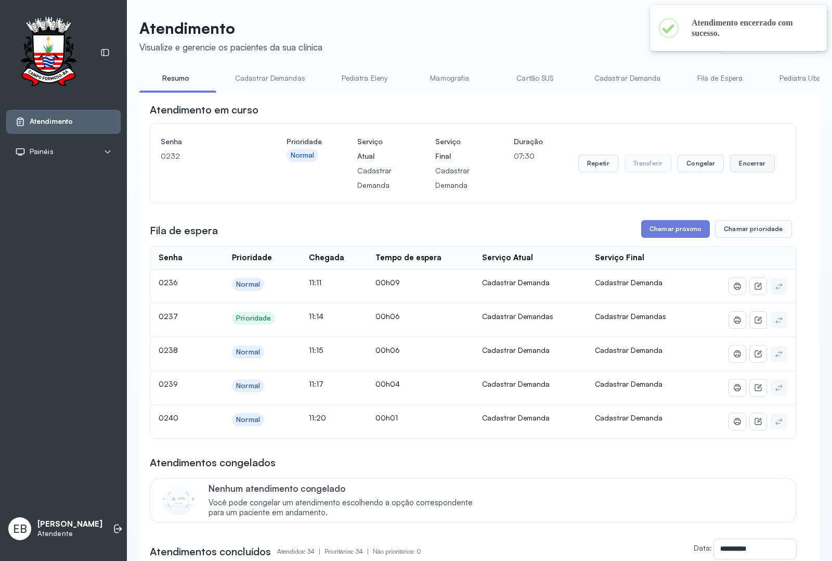
click at [743, 167] on button "Encerrar" at bounding box center [752, 163] width 44 height 18
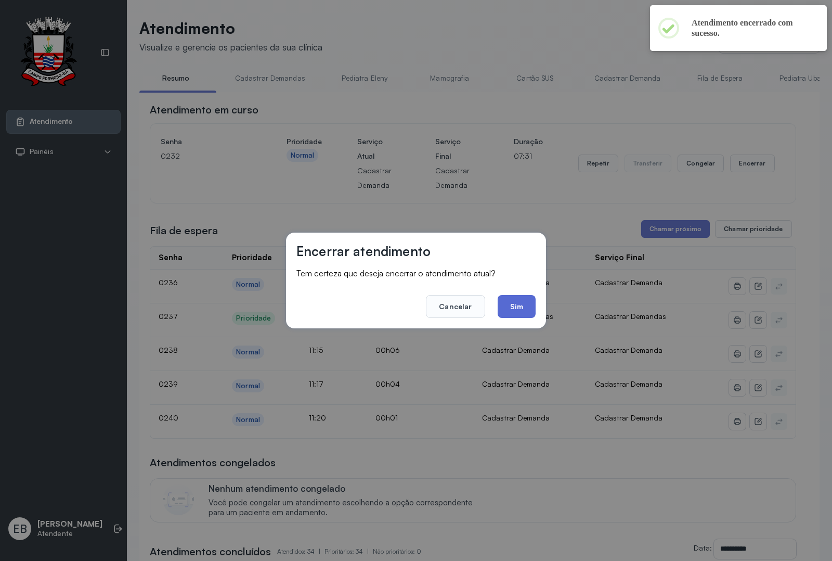
click at [525, 300] on button "Sim" at bounding box center [517, 306] width 38 height 23
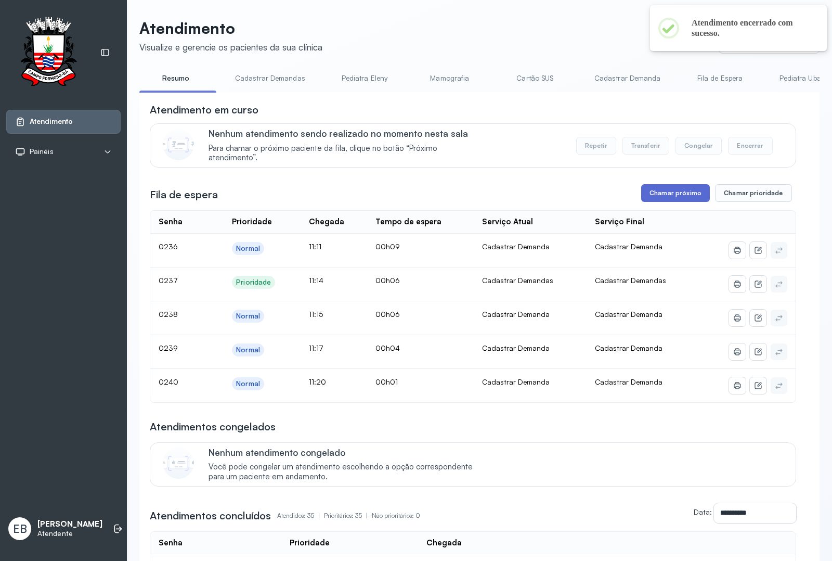
click at [676, 190] on button "Chamar próximo" at bounding box center [675, 193] width 69 height 18
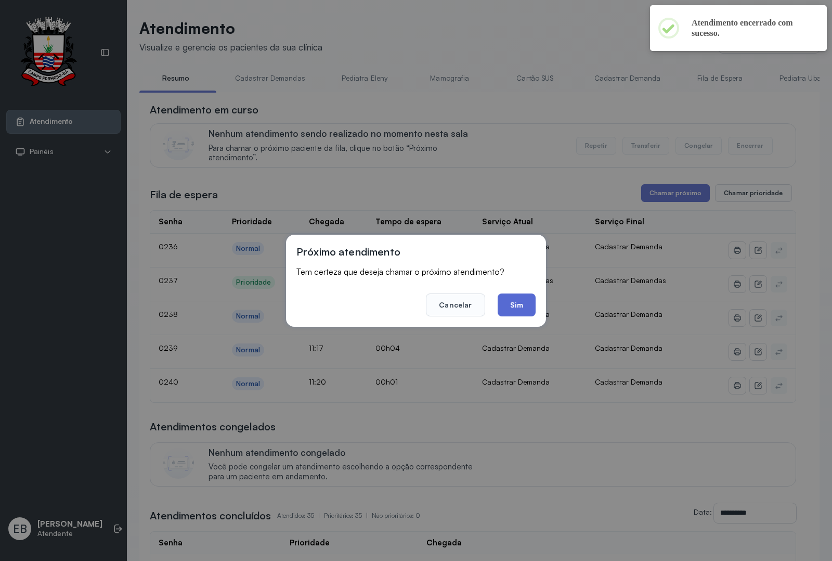
click at [521, 299] on button "Sim" at bounding box center [517, 304] width 38 height 23
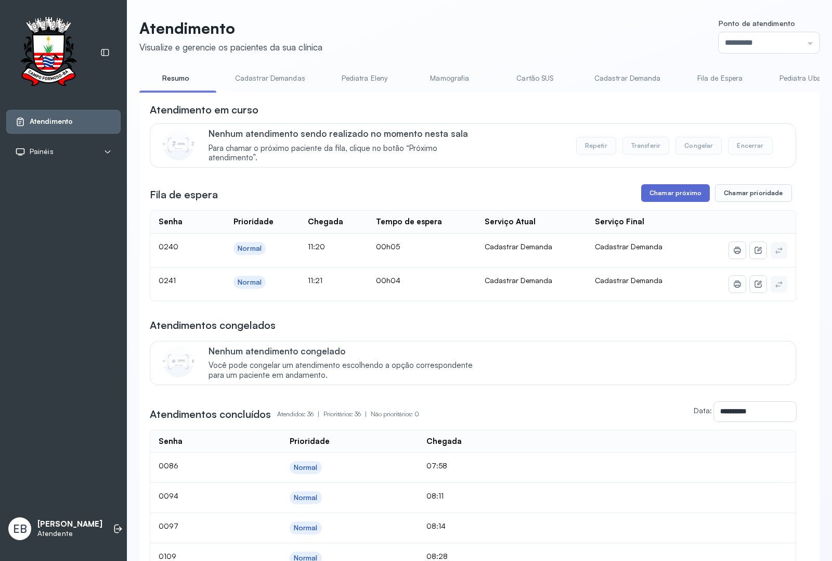
click at [669, 200] on button "Chamar próximo" at bounding box center [675, 193] width 69 height 18
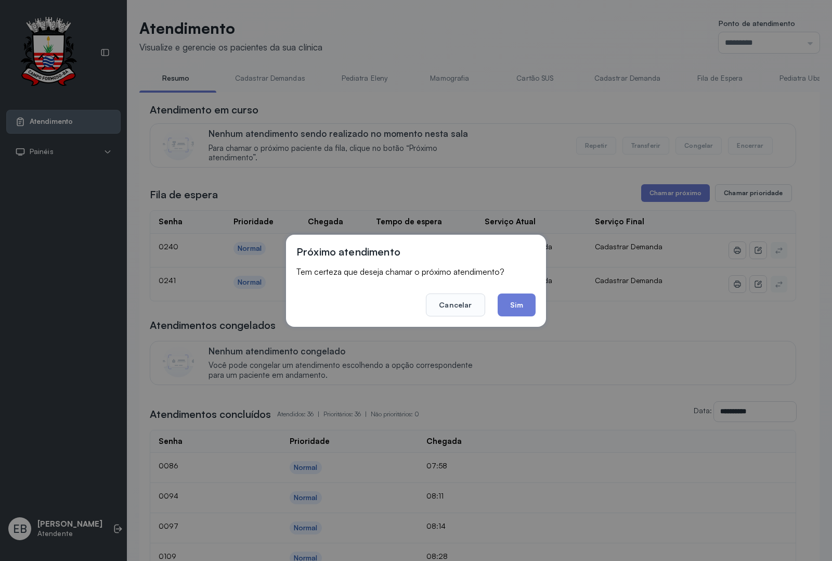
click at [517, 302] on button "Sim" at bounding box center [517, 304] width 38 height 23
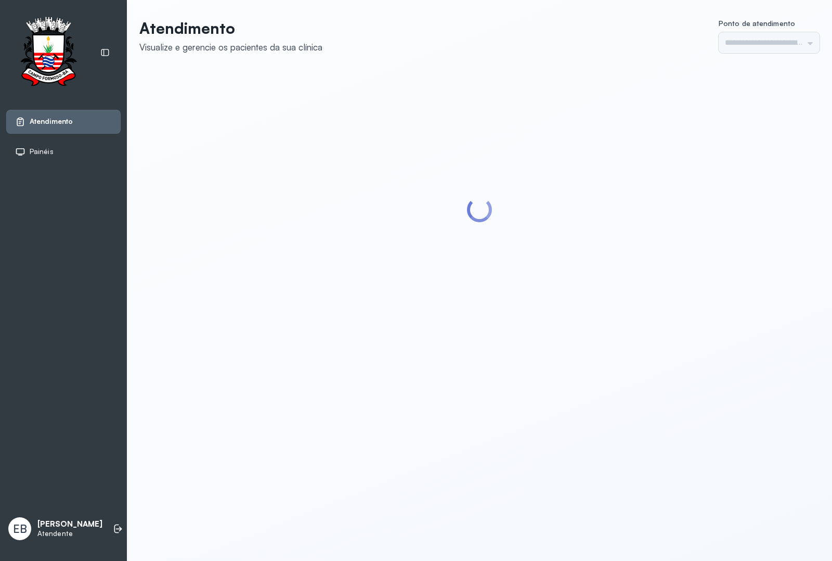
type input "*********"
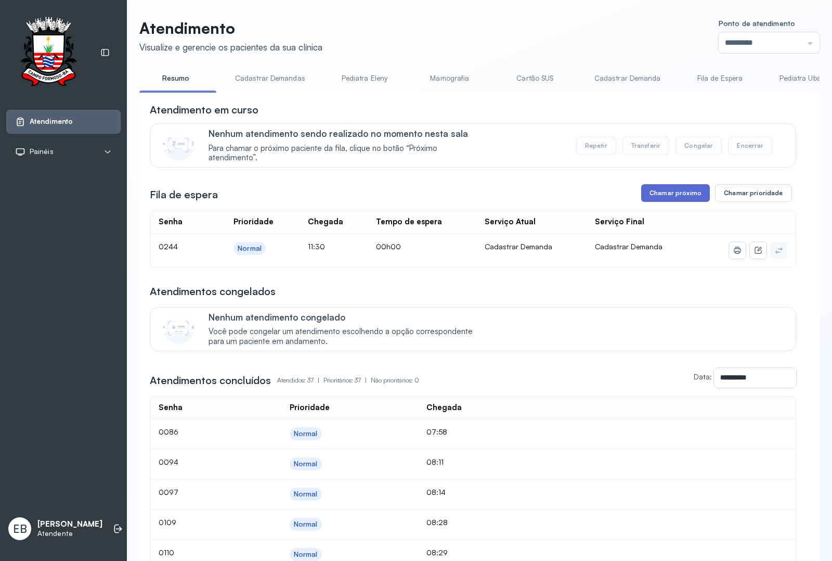
click at [676, 193] on button "Chamar próximo" at bounding box center [675, 193] width 69 height 18
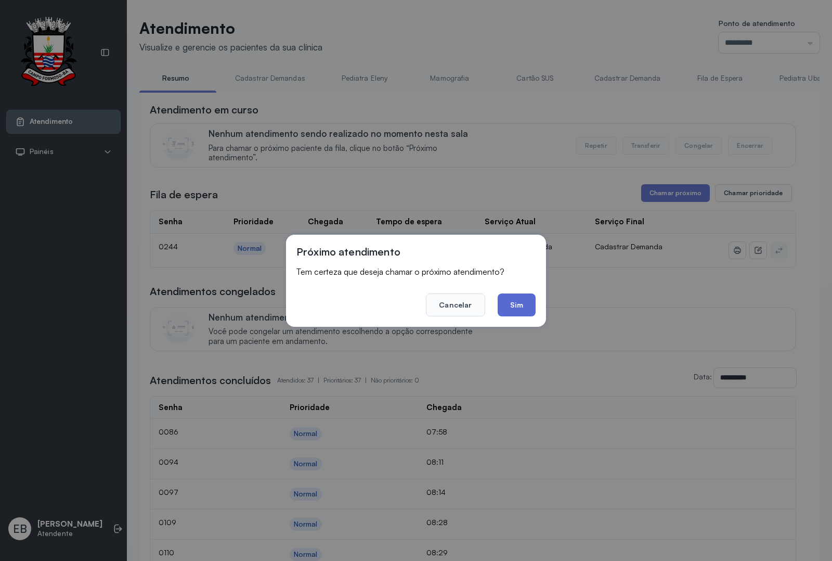
click at [532, 304] on button "Sim" at bounding box center [517, 304] width 38 height 23
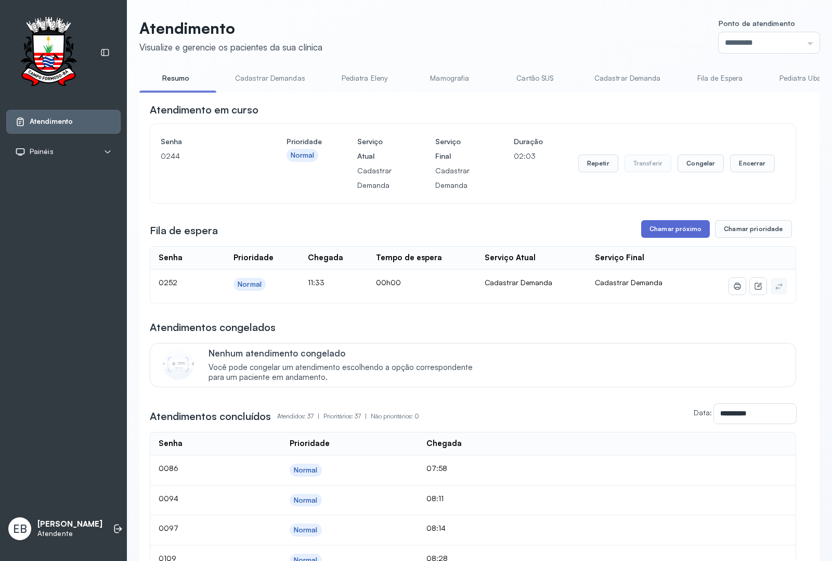
click at [687, 232] on button "Chamar próximo" at bounding box center [675, 229] width 69 height 18
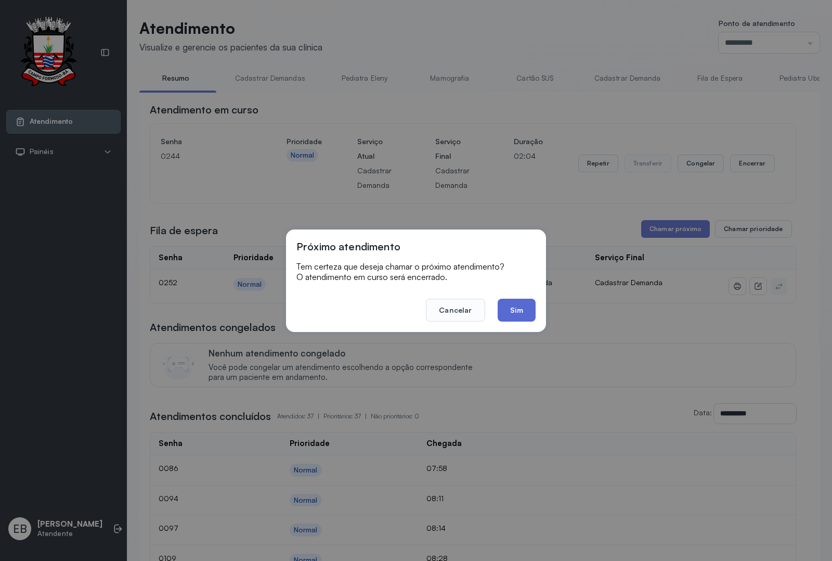
click at [509, 316] on button "Sim" at bounding box center [517, 309] width 38 height 23
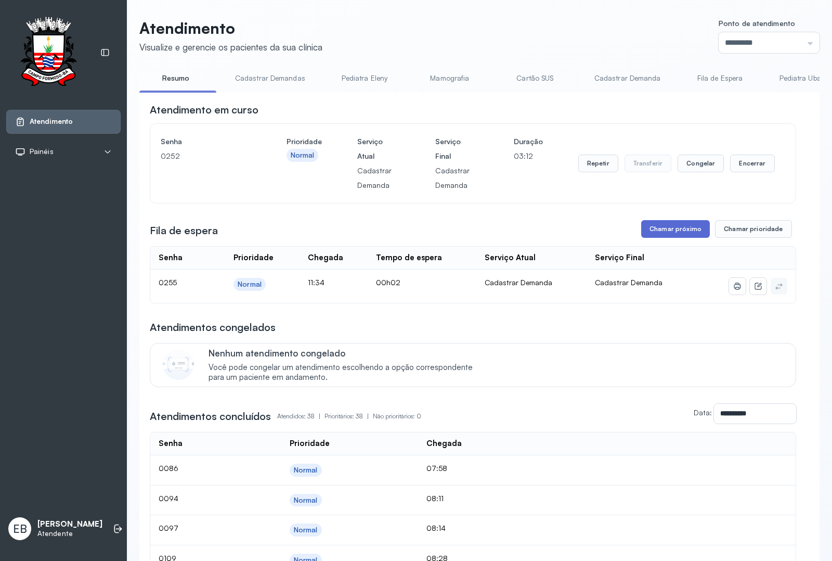
click at [669, 232] on button "Chamar próximo" at bounding box center [675, 229] width 69 height 18
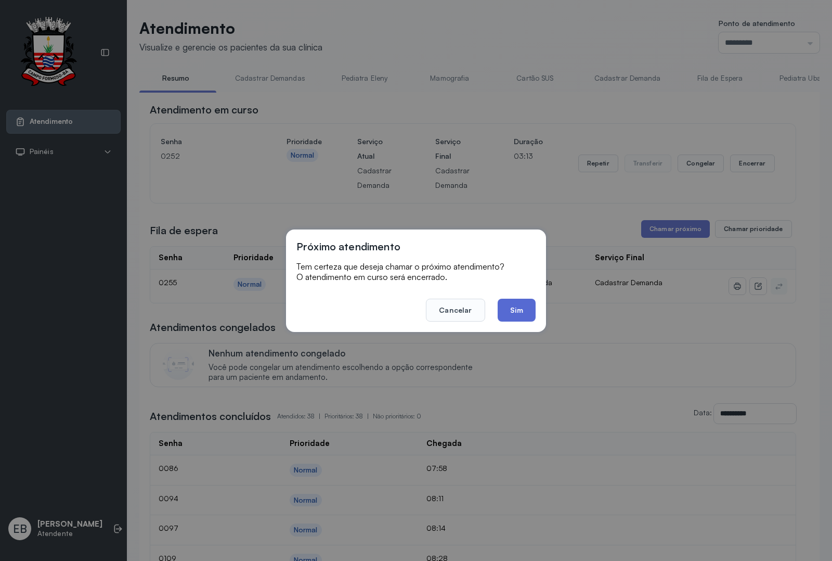
click at [515, 315] on button "Sim" at bounding box center [517, 309] width 38 height 23
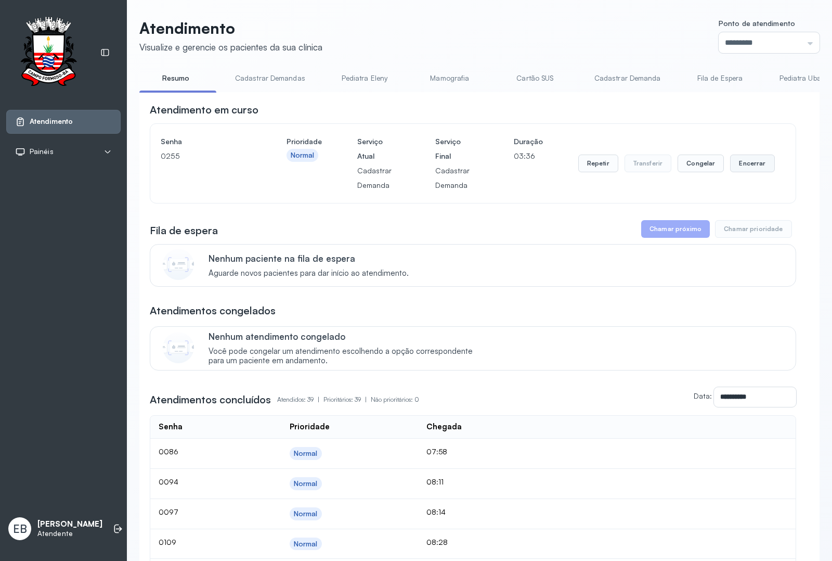
click at [734, 162] on button "Encerrar" at bounding box center [752, 163] width 44 height 18
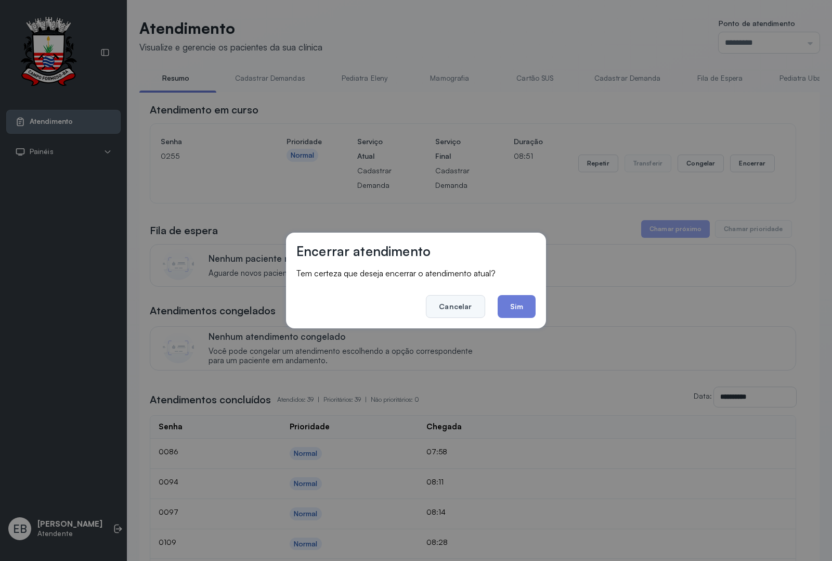
click at [471, 309] on button "Cancelar" at bounding box center [455, 306] width 59 height 23
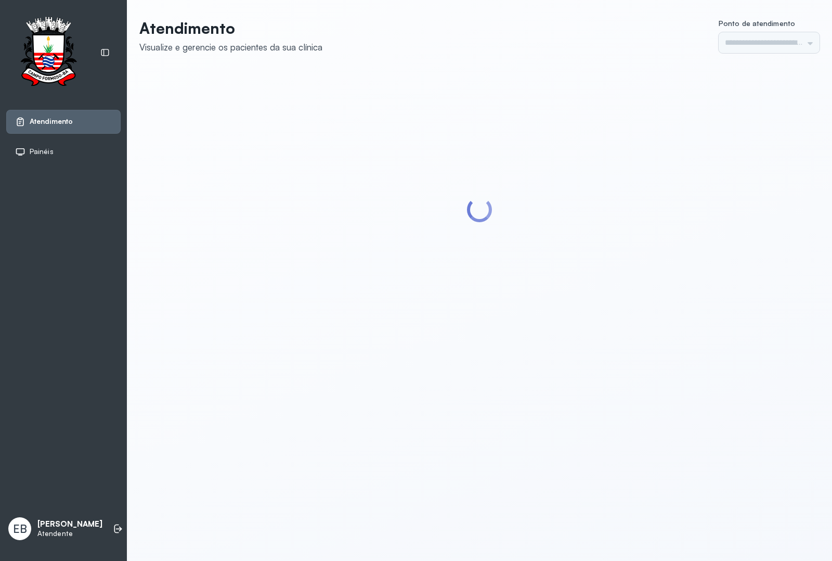
type input "*********"
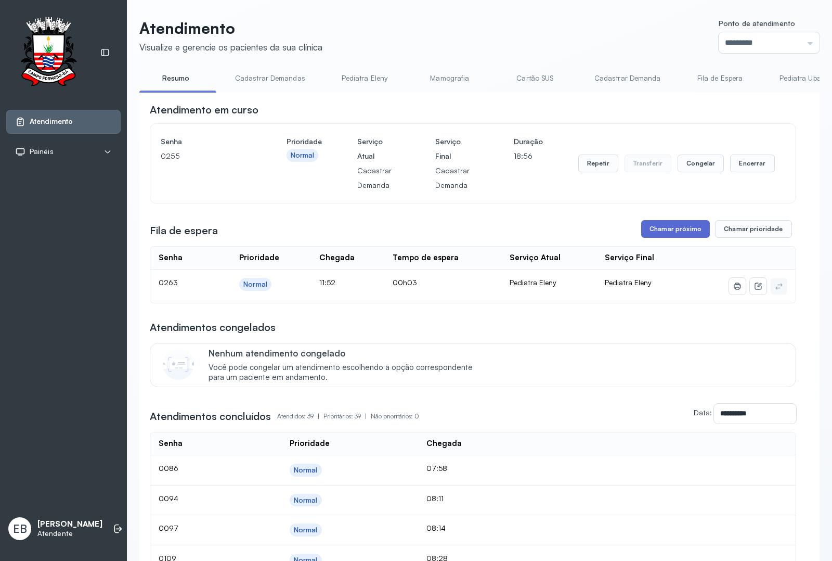
click at [685, 232] on button "Chamar próximo" at bounding box center [675, 229] width 69 height 18
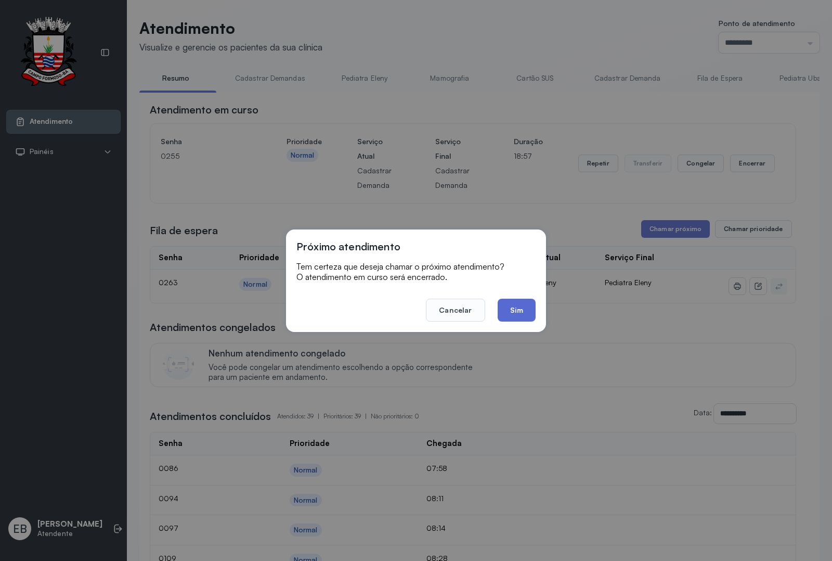
click at [523, 304] on button "Sim" at bounding box center [517, 309] width 38 height 23
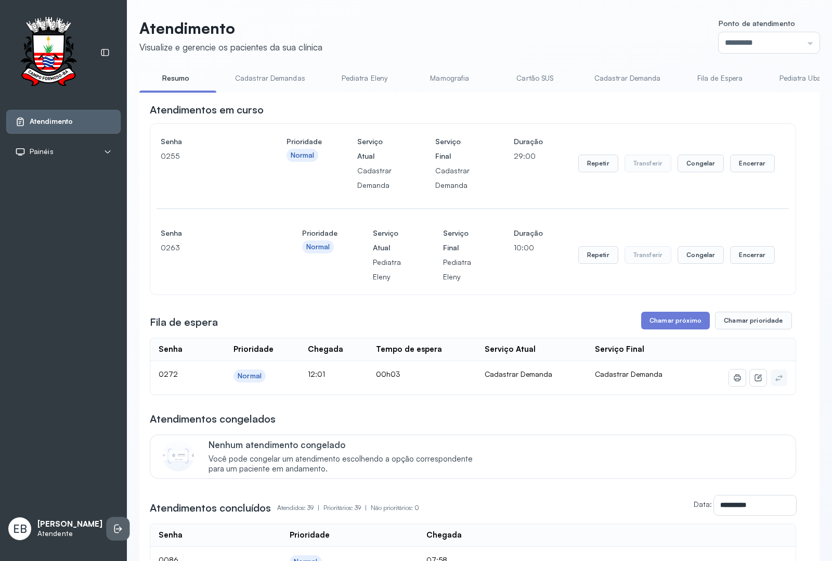
click at [113, 523] on icon at bounding box center [118, 528] width 10 height 10
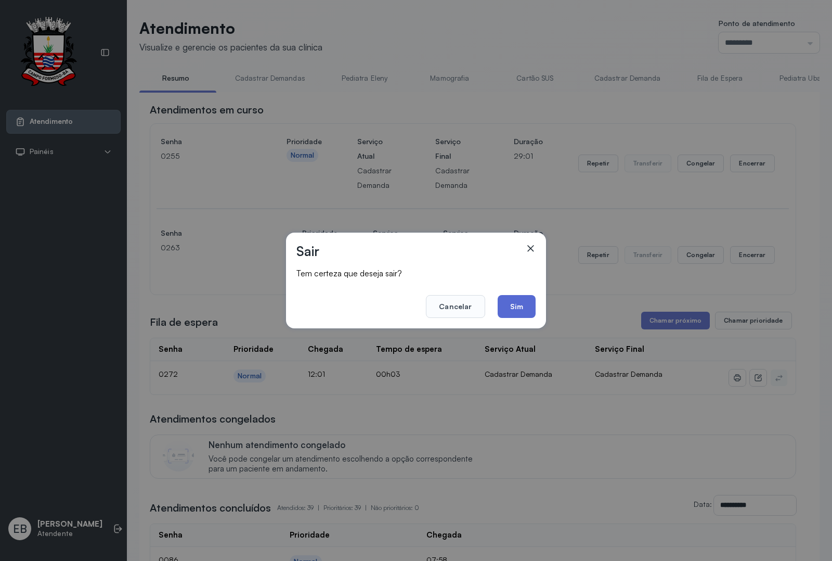
click at [521, 303] on button "Sim" at bounding box center [517, 306] width 38 height 23
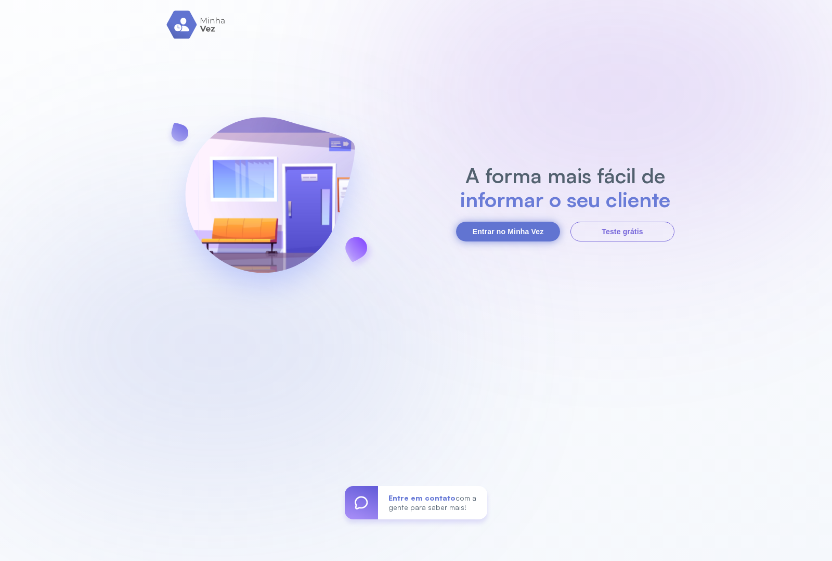
click at [487, 229] on button "Entrar no Minha Vez" at bounding box center [508, 232] width 104 height 20
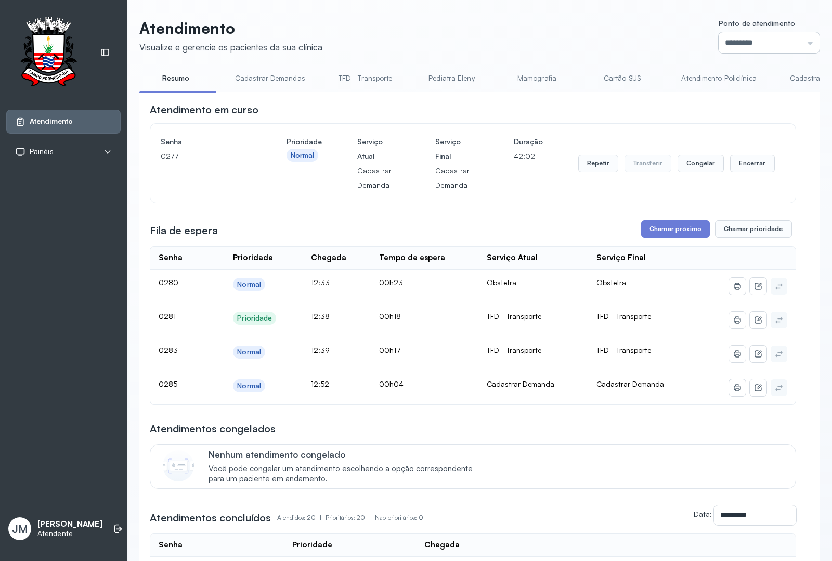
click at [797, 40] on input "*********" at bounding box center [769, 42] width 101 height 21
type input "*********"
click at [368, 77] on link "TFD - Transporte" at bounding box center [365, 78] width 75 height 17
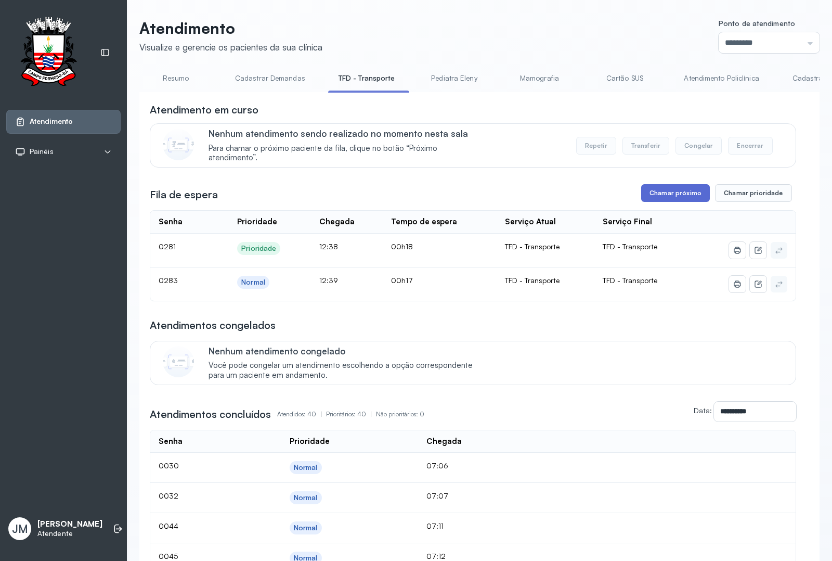
click at [672, 196] on button "Chamar próximo" at bounding box center [675, 193] width 69 height 18
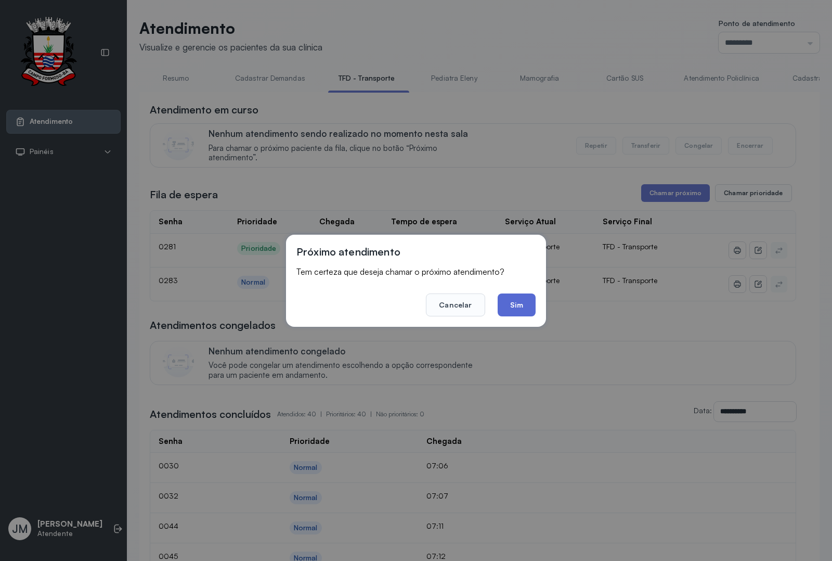
click at [522, 305] on button "Sim" at bounding box center [517, 304] width 38 height 23
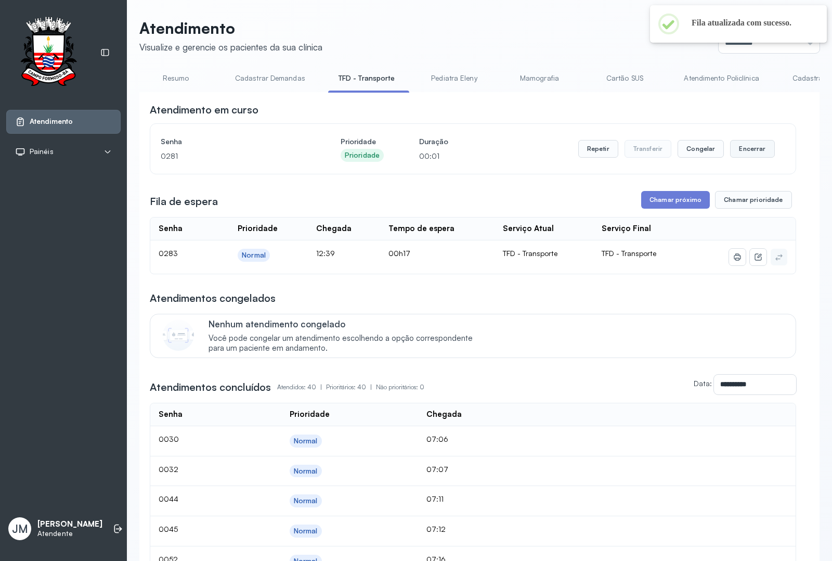
click at [744, 151] on button "Encerrar" at bounding box center [752, 149] width 44 height 18
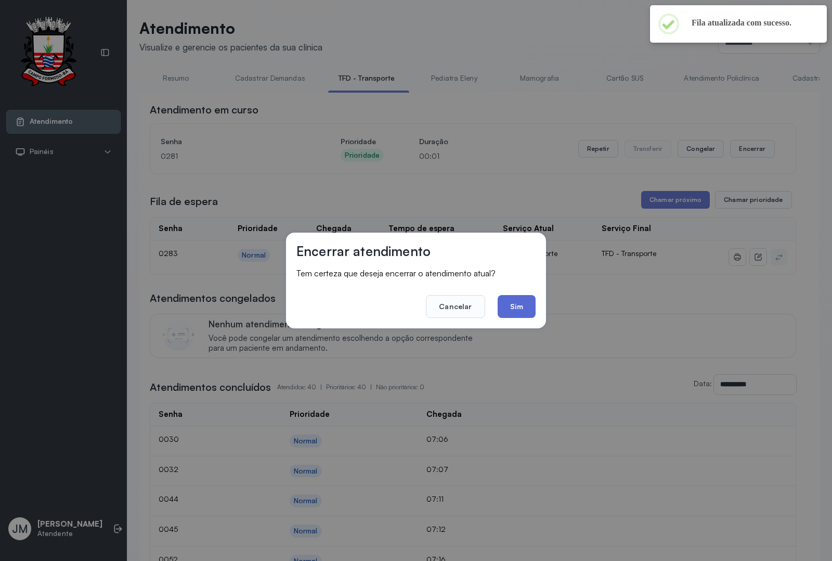
click at [510, 296] on button "Sim" at bounding box center [517, 306] width 38 height 23
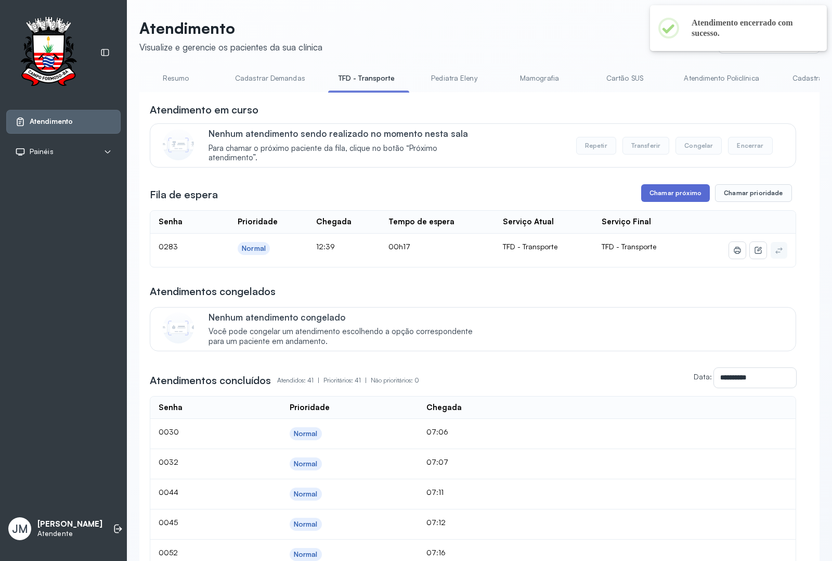
click at [657, 202] on button "Chamar próximo" at bounding box center [675, 193] width 69 height 18
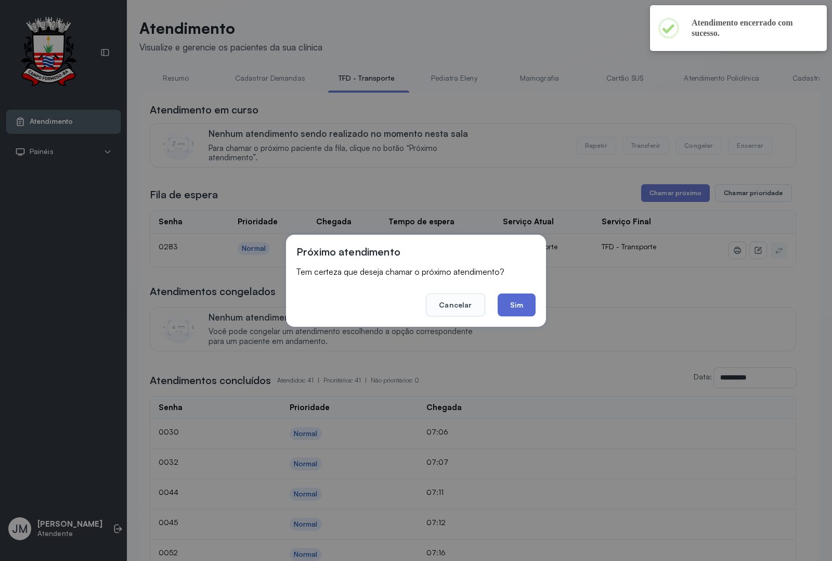
click at [515, 307] on button "Sim" at bounding box center [517, 304] width 38 height 23
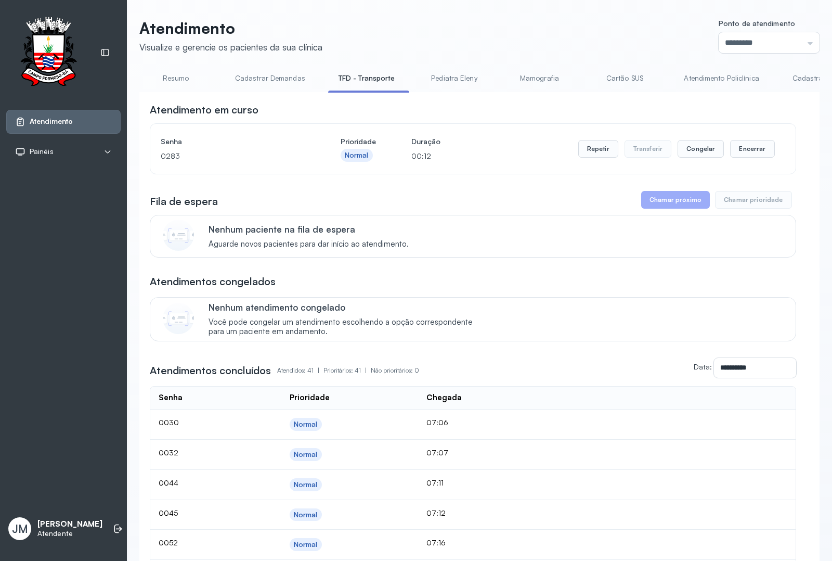
click at [177, 80] on link "Resumo" at bounding box center [175, 78] width 73 height 17
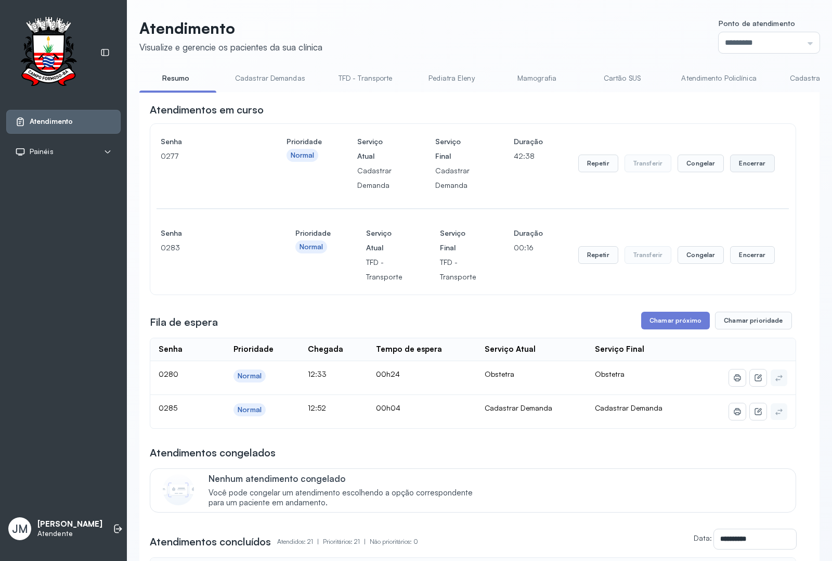
click at [743, 164] on button "Encerrar" at bounding box center [752, 163] width 44 height 18
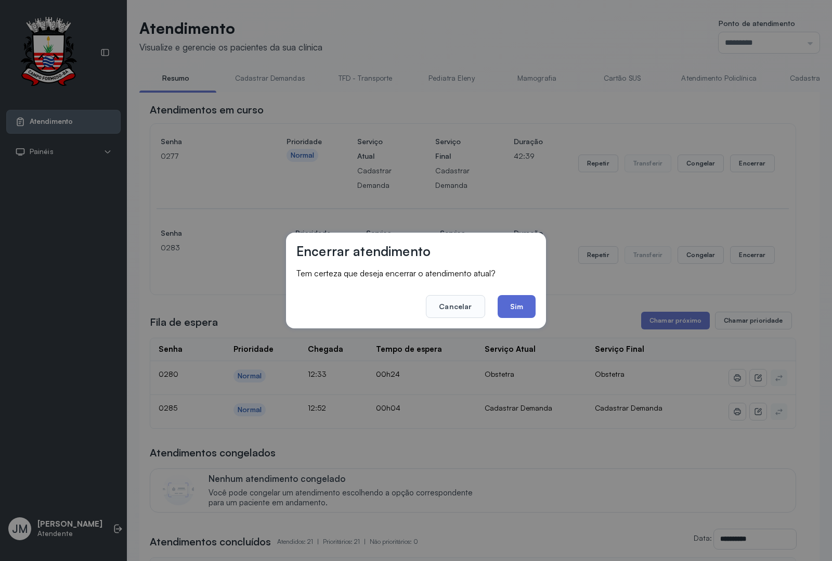
click at [507, 305] on button "Sim" at bounding box center [517, 306] width 38 height 23
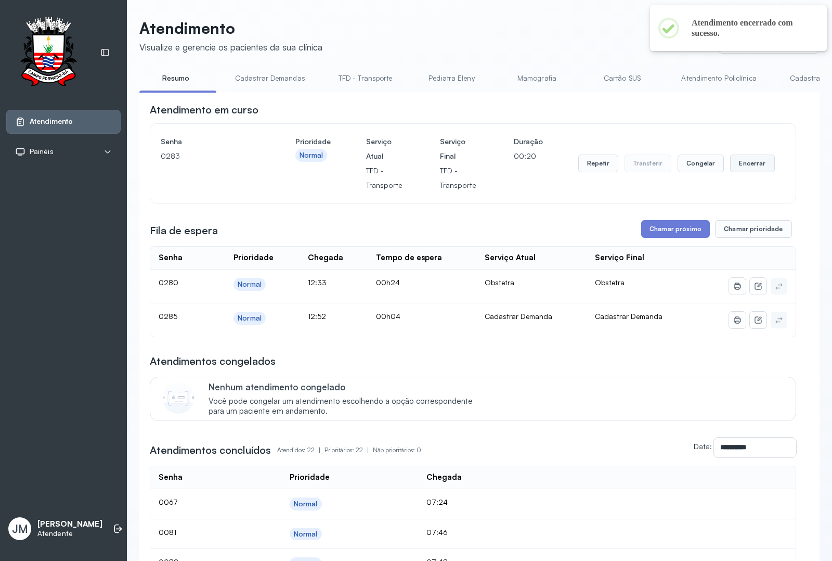
click at [745, 170] on button "Encerrar" at bounding box center [752, 163] width 44 height 18
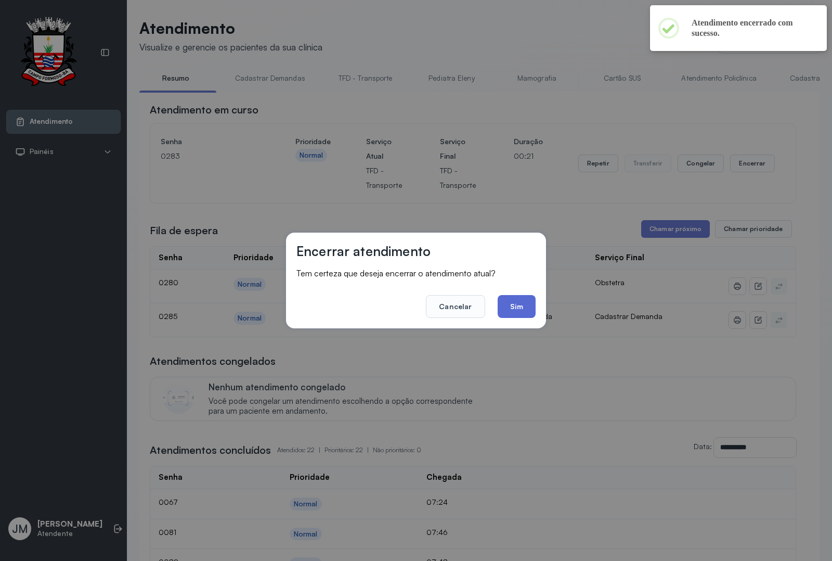
click at [518, 305] on button "Sim" at bounding box center [517, 306] width 38 height 23
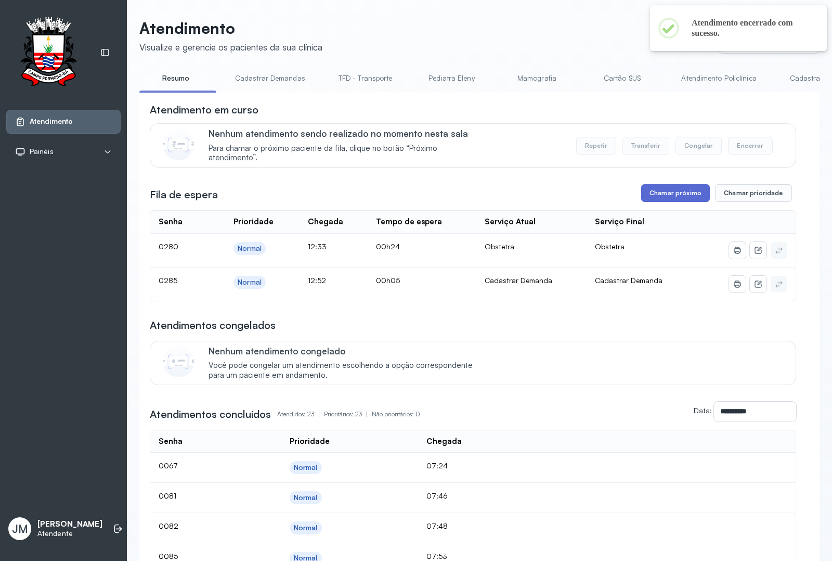
click at [667, 202] on button "Chamar próximo" at bounding box center [675, 193] width 69 height 18
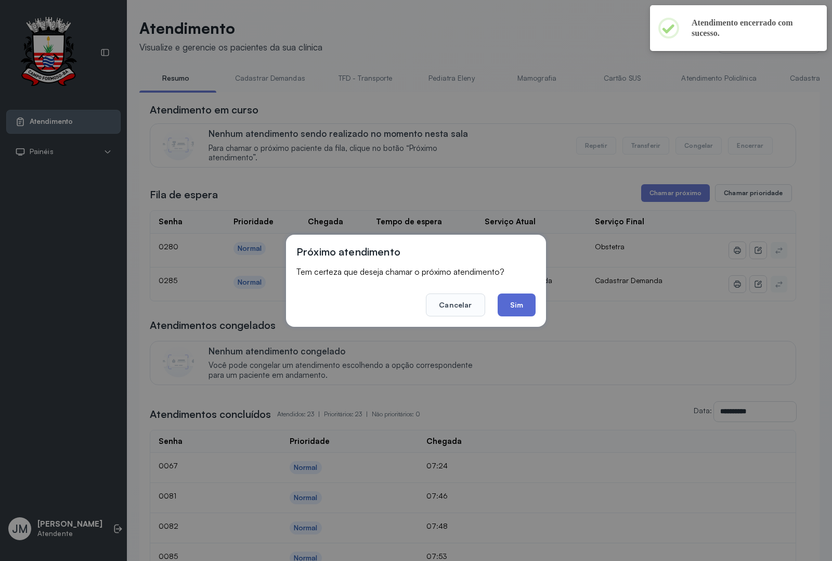
click at [510, 303] on button "Sim" at bounding box center [517, 304] width 38 height 23
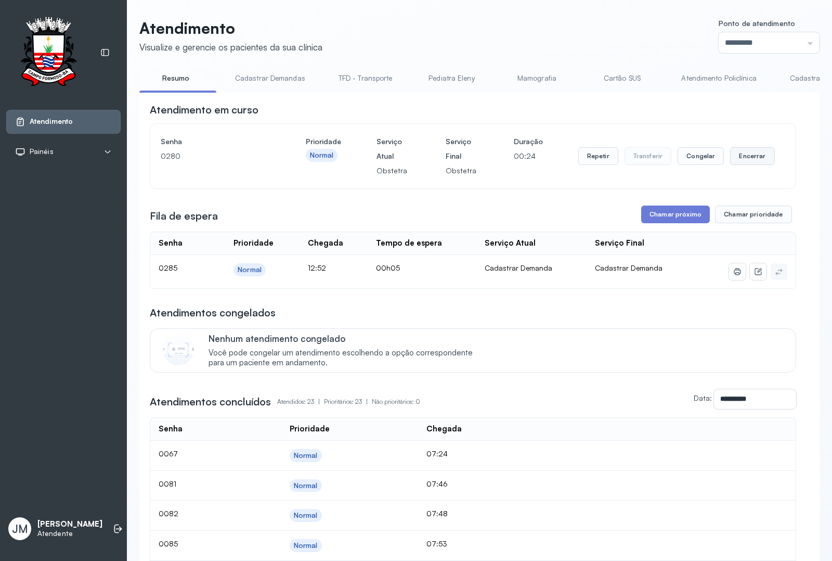
click at [739, 161] on button "Encerrar" at bounding box center [752, 156] width 44 height 18
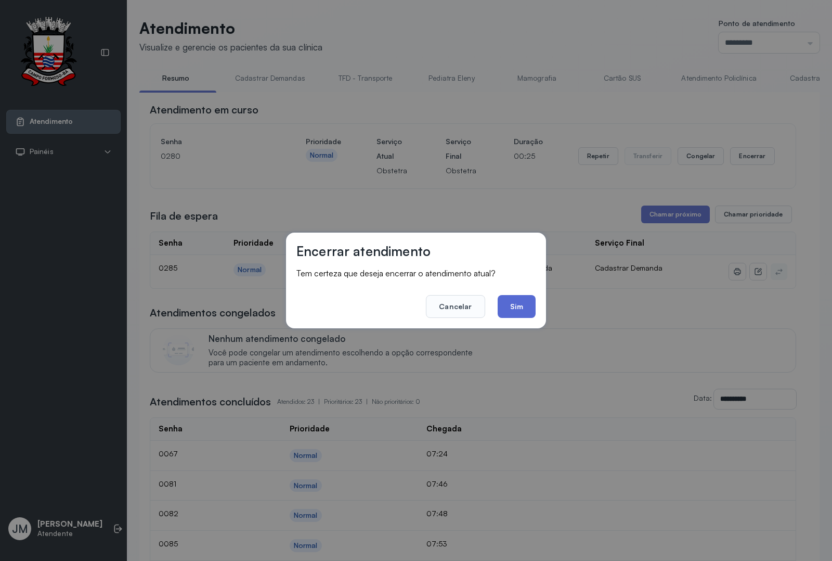
click at [526, 308] on button "Sim" at bounding box center [517, 306] width 38 height 23
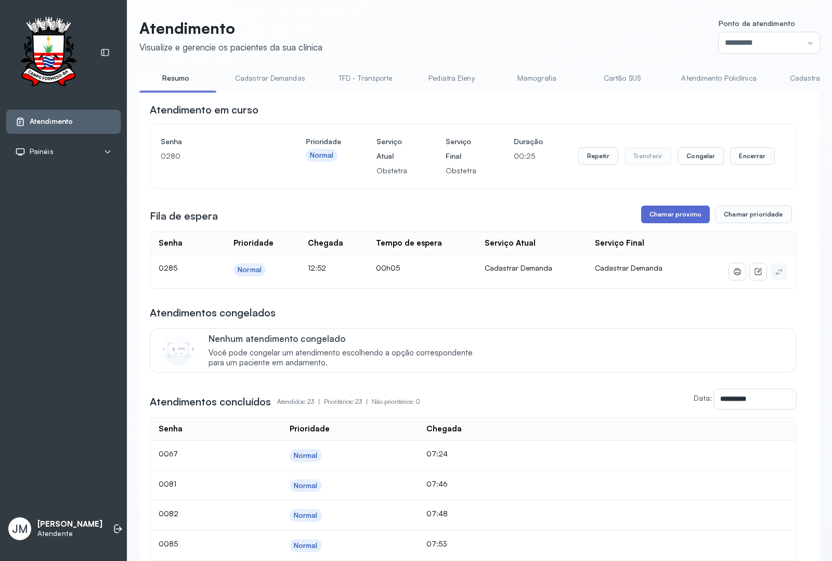
click at [686, 219] on button "Chamar próximo" at bounding box center [675, 214] width 69 height 18
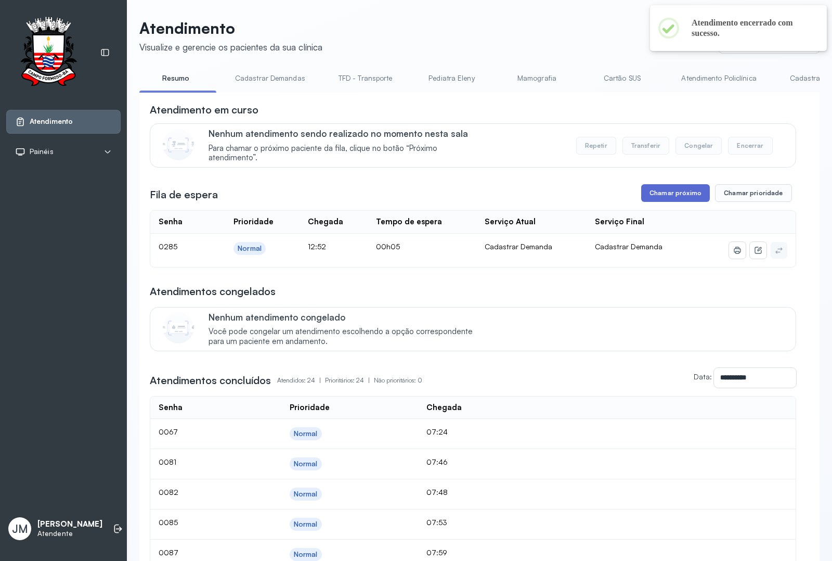
click at [649, 190] on button "Chamar próximo" at bounding box center [675, 193] width 69 height 18
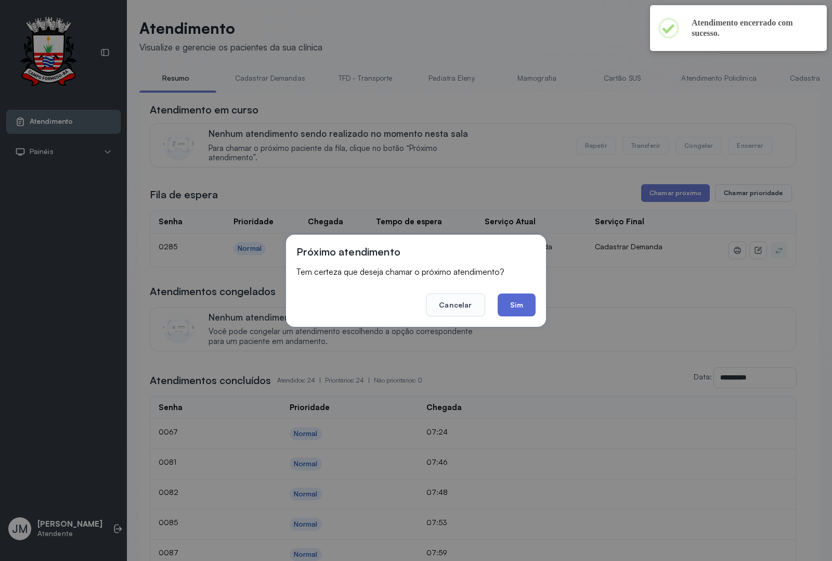
click at [504, 303] on button "Sim" at bounding box center [517, 304] width 38 height 23
